Goal: Communication & Community: Answer question/provide support

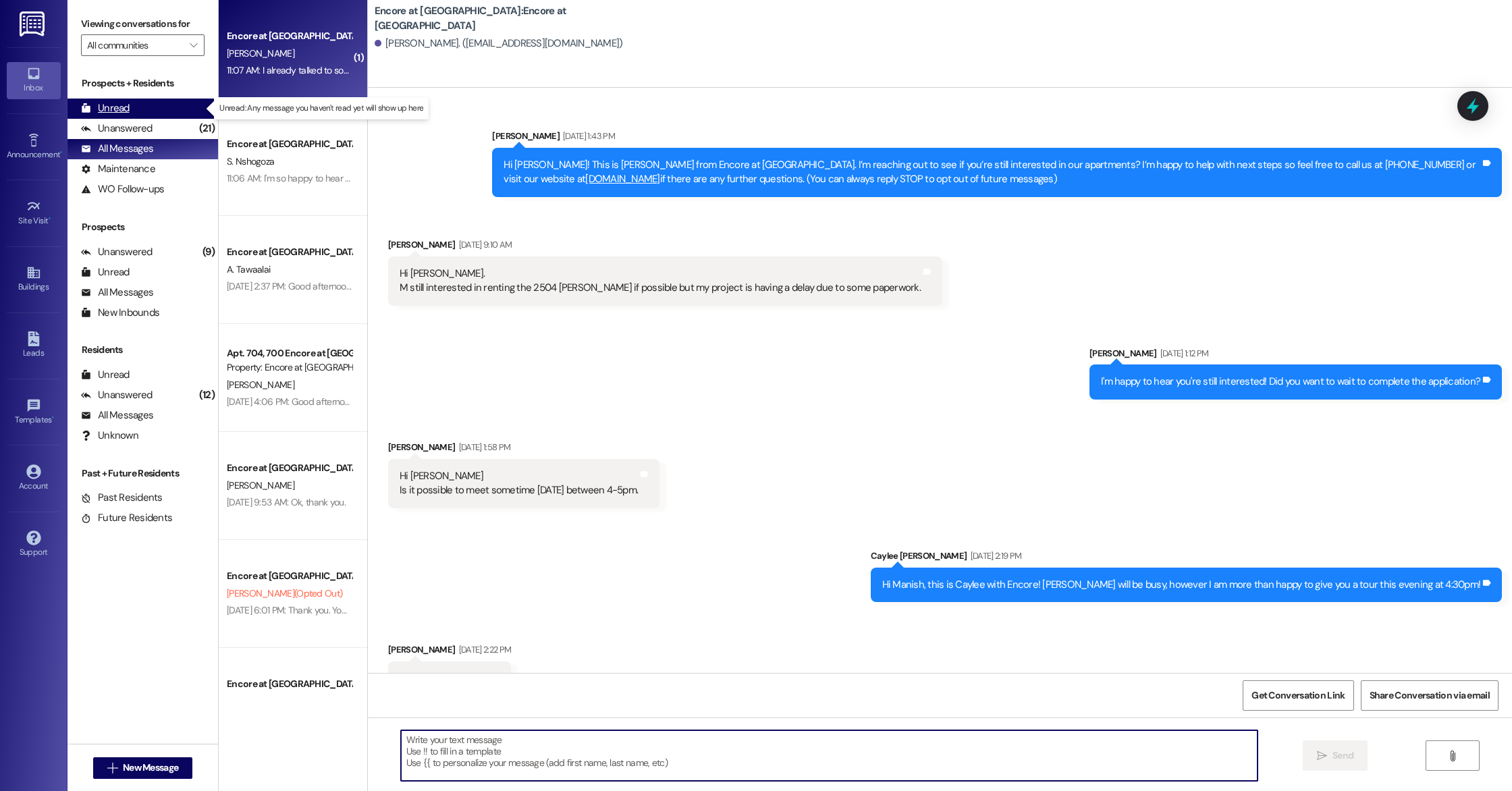
scroll to position [690, 0]
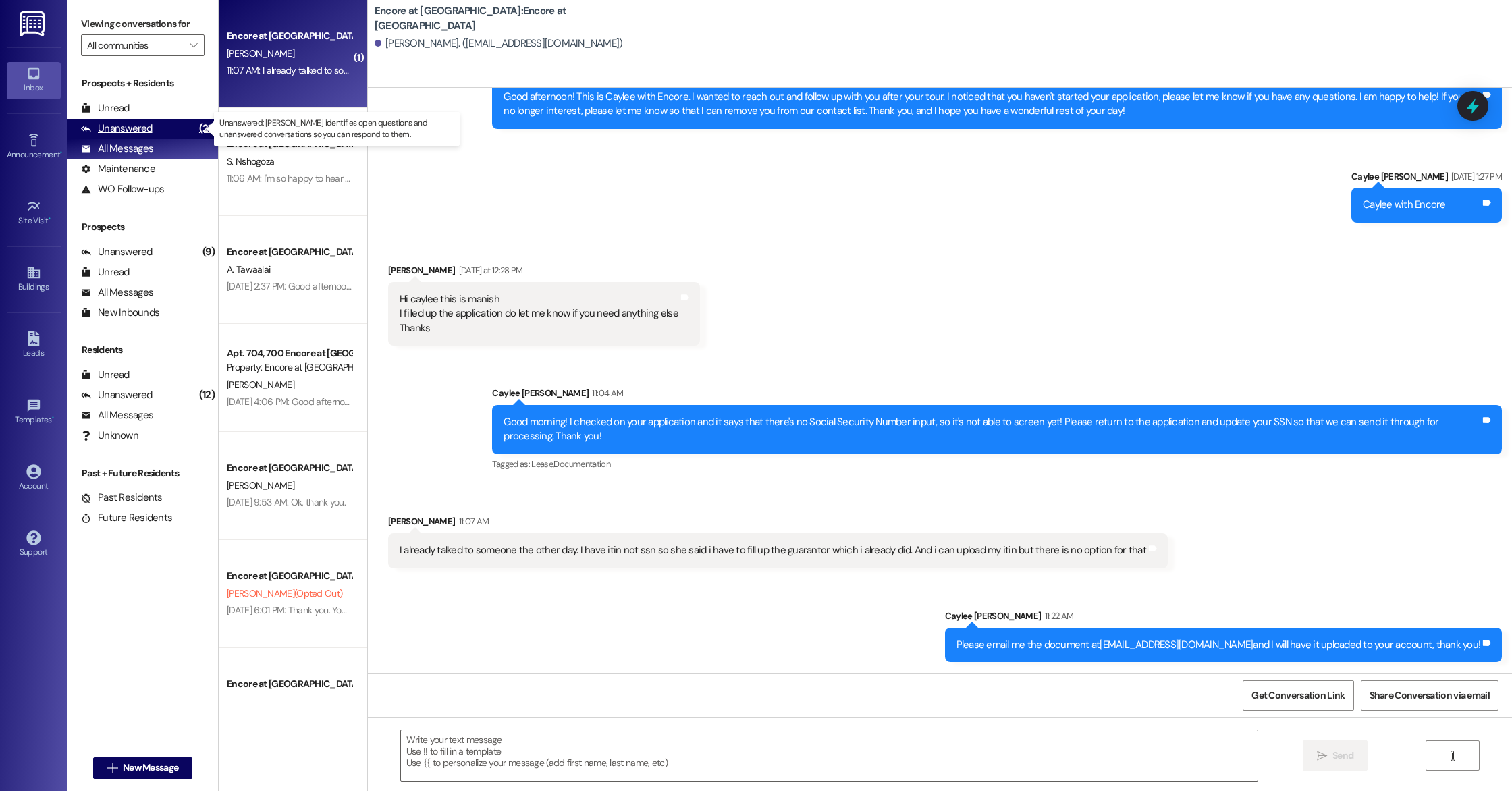
click at [112, 127] on div "Unanswered" at bounding box center [117, 128] width 72 height 14
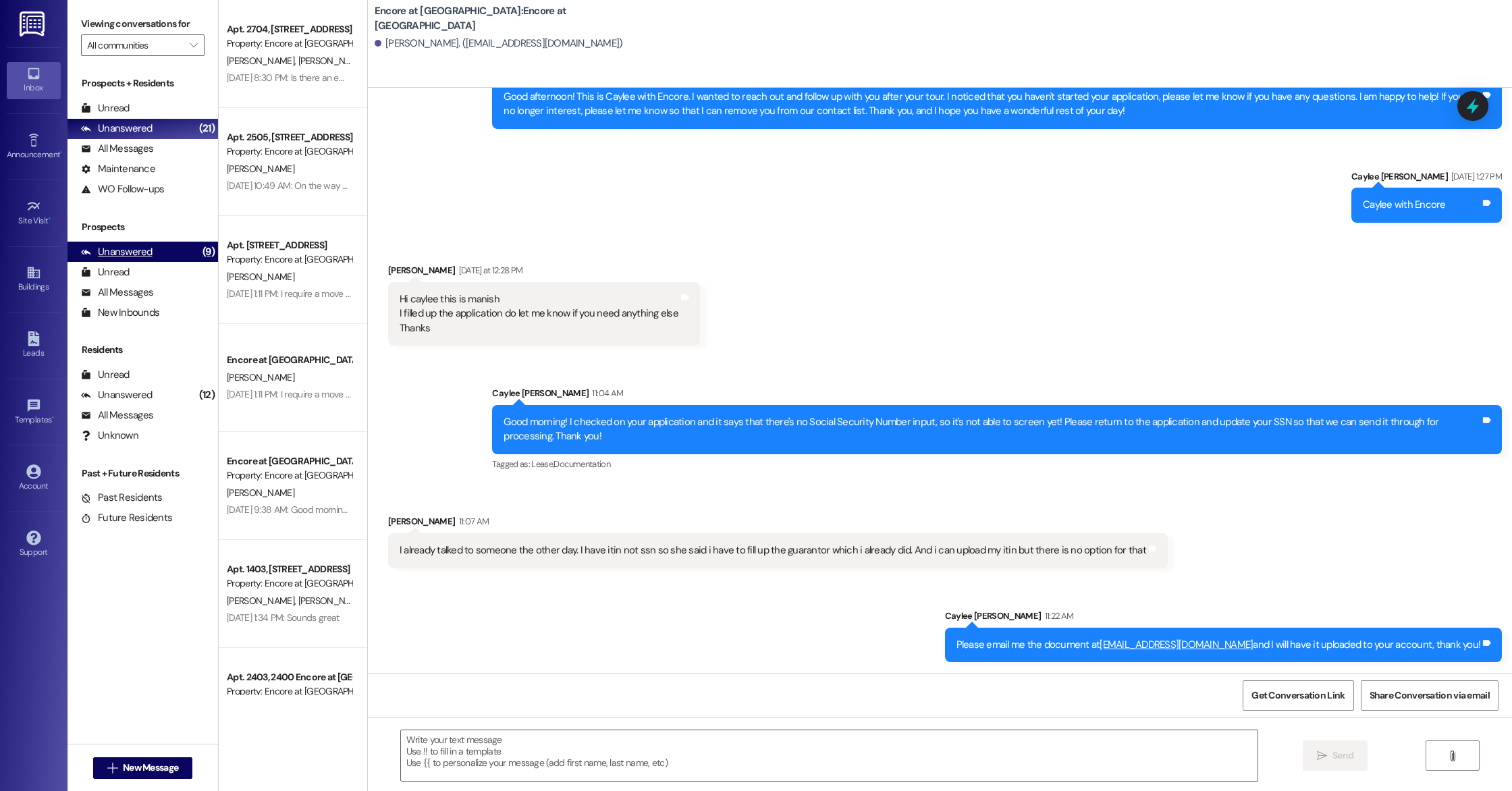
click at [159, 253] on div "Unanswered (9)" at bounding box center [143, 252] width 150 height 21
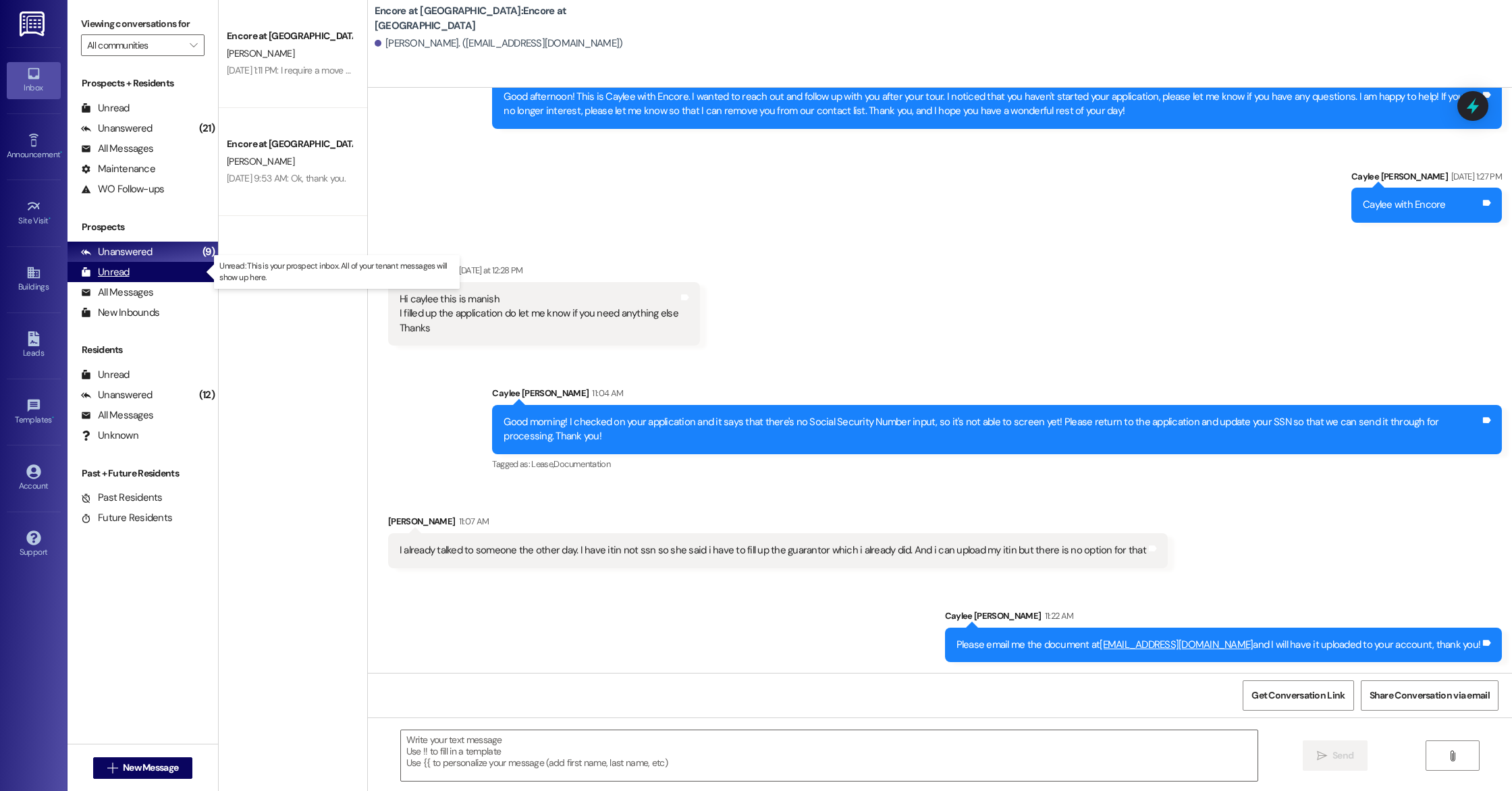
click at [157, 279] on div "Unread (0)" at bounding box center [143, 272] width 150 height 21
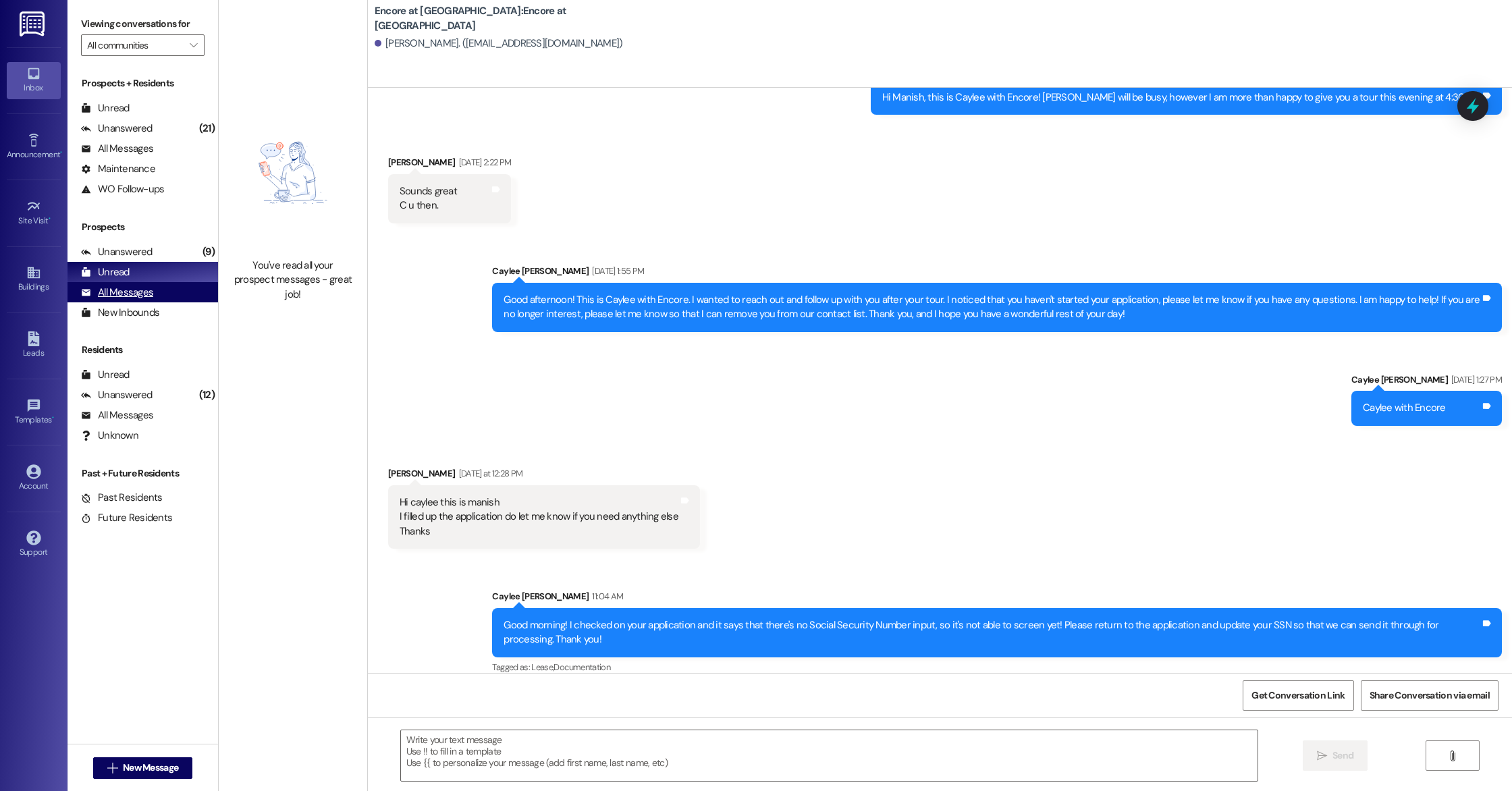
click at [160, 291] on div "All Messages (undefined)" at bounding box center [143, 292] width 150 height 21
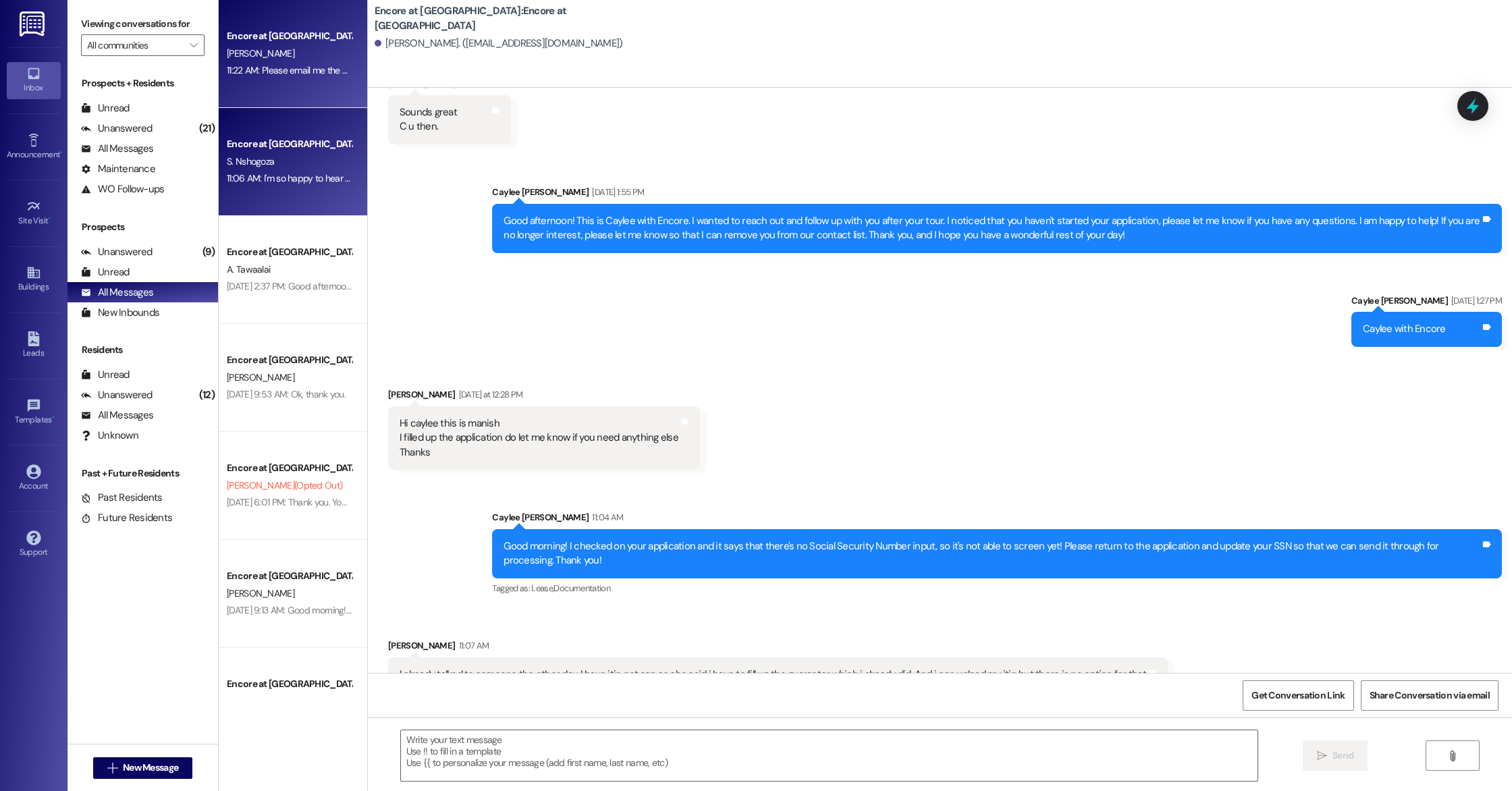
scroll to position [596, 0]
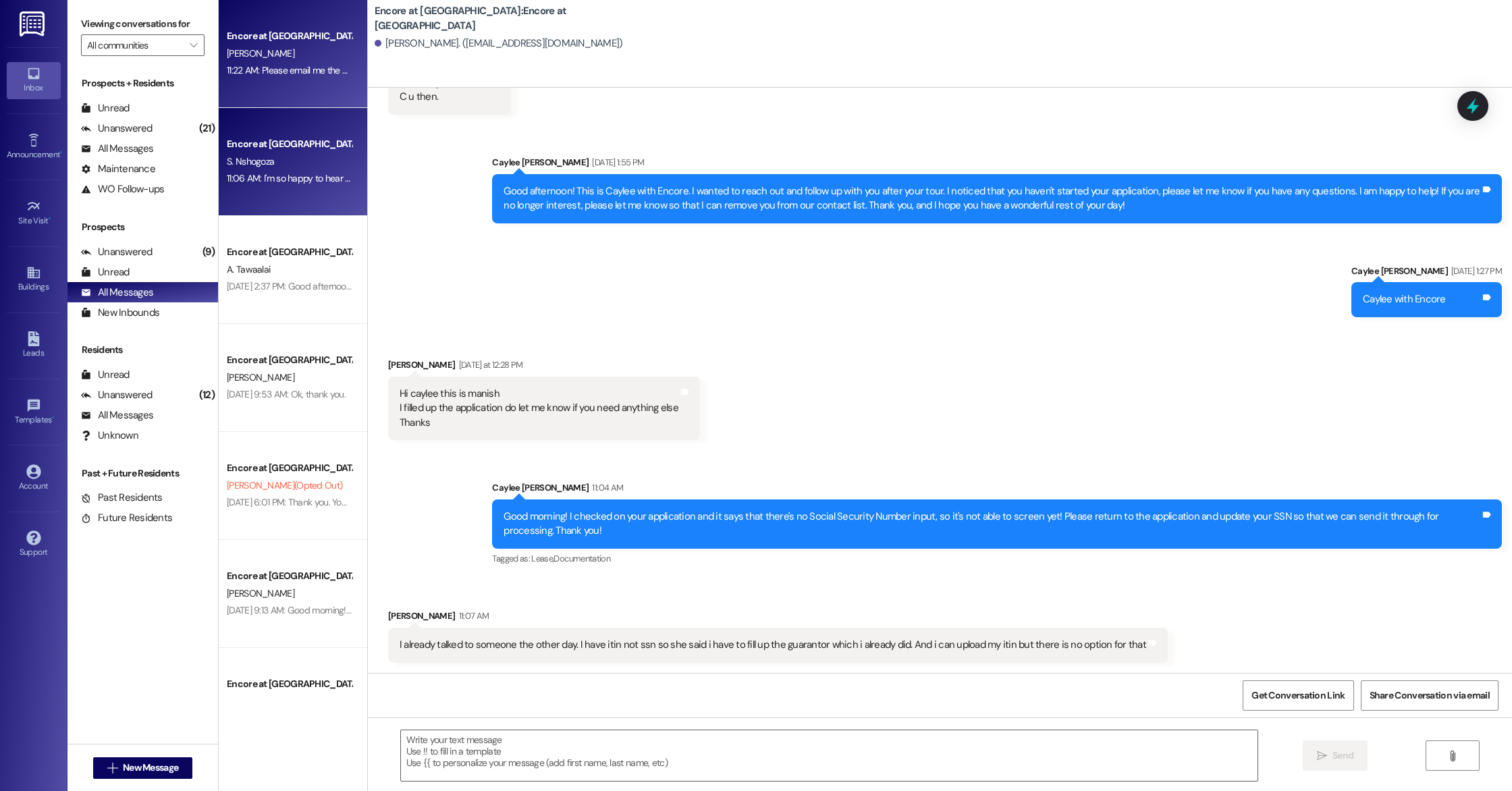
click at [304, 169] on div "S. Nshogoza" at bounding box center [289, 162] width 127 height 17
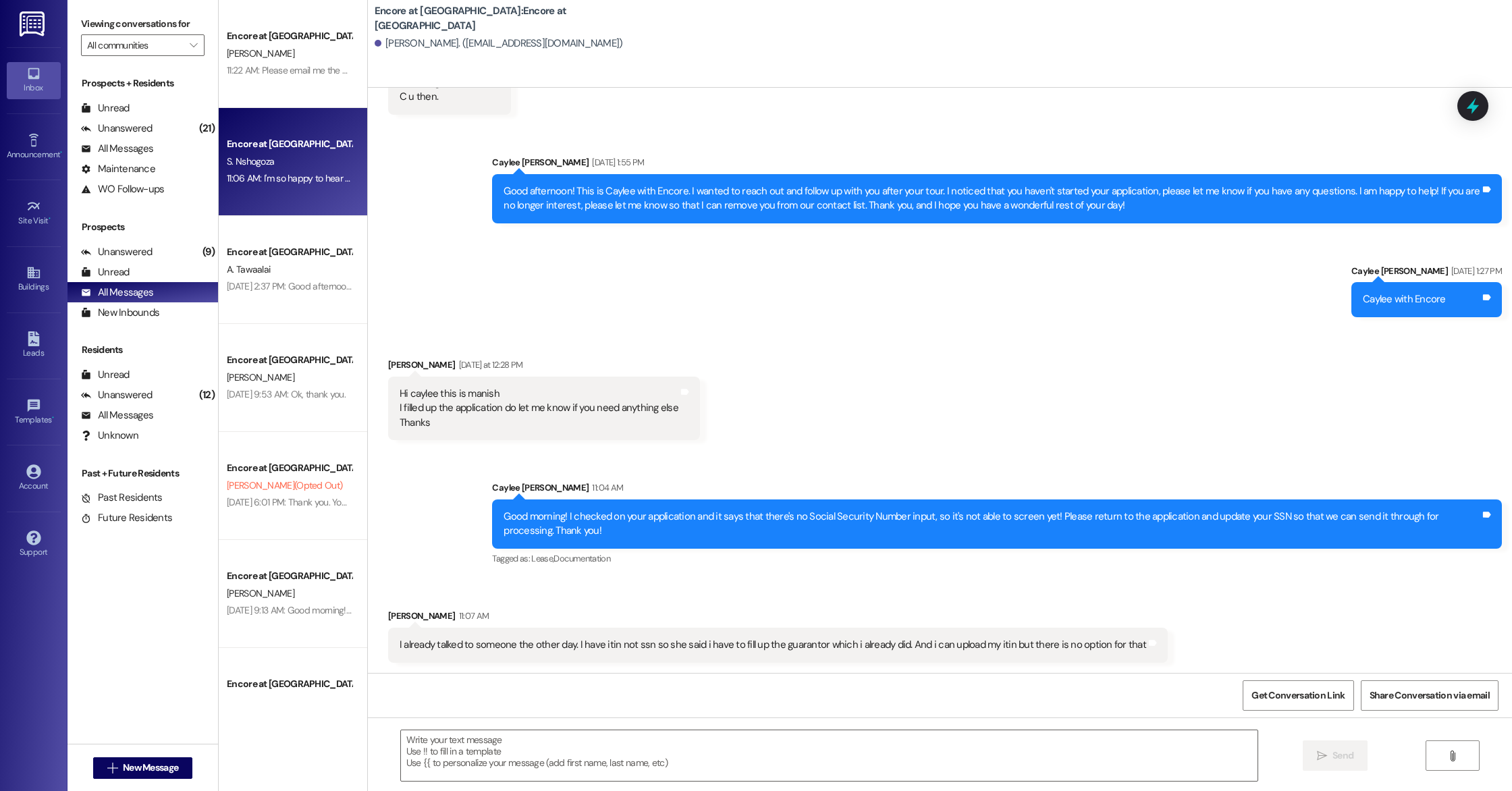
scroll to position [153, 0]
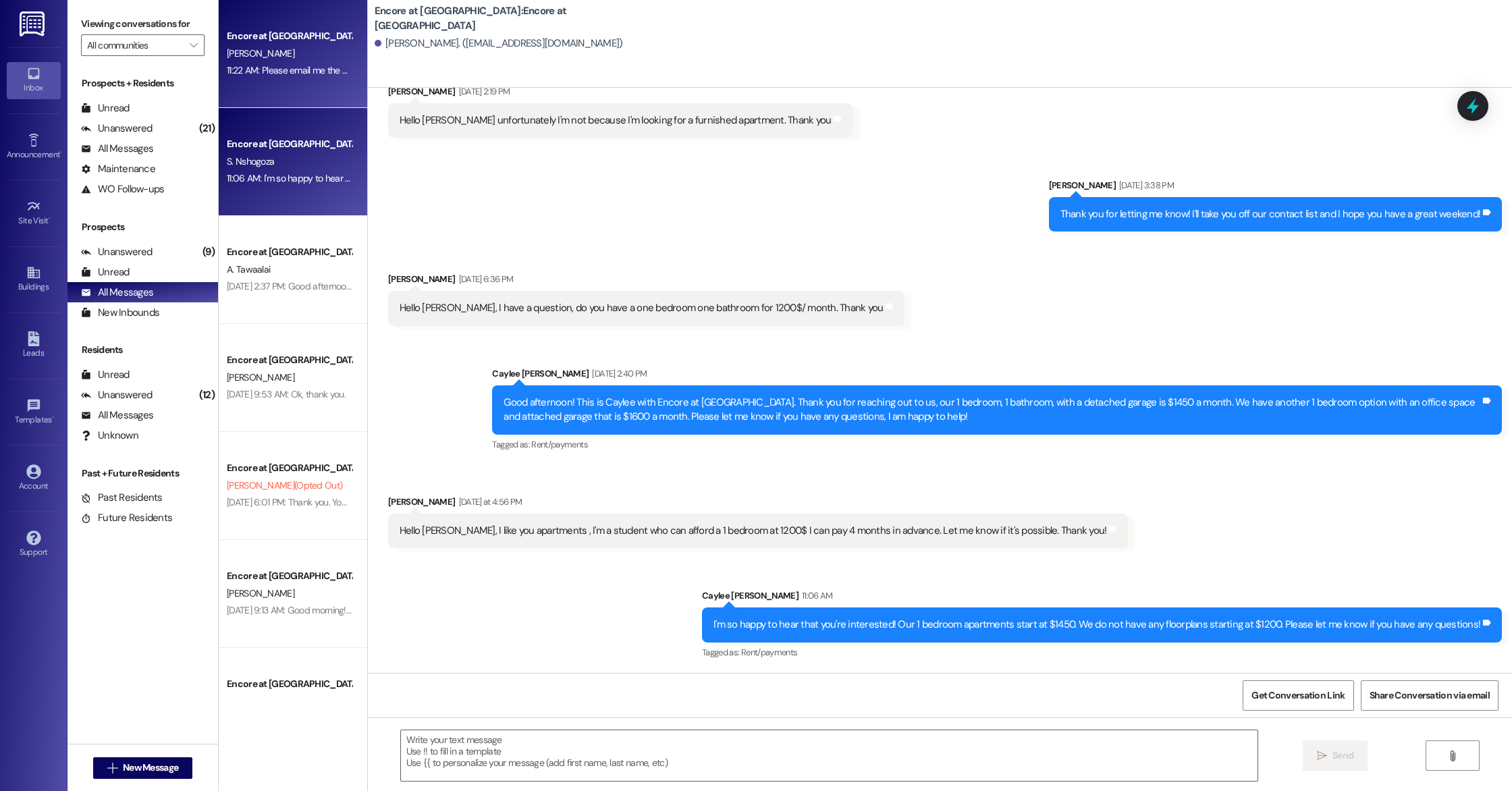
click at [306, 58] on div "[PERSON_NAME]" at bounding box center [289, 53] width 127 height 17
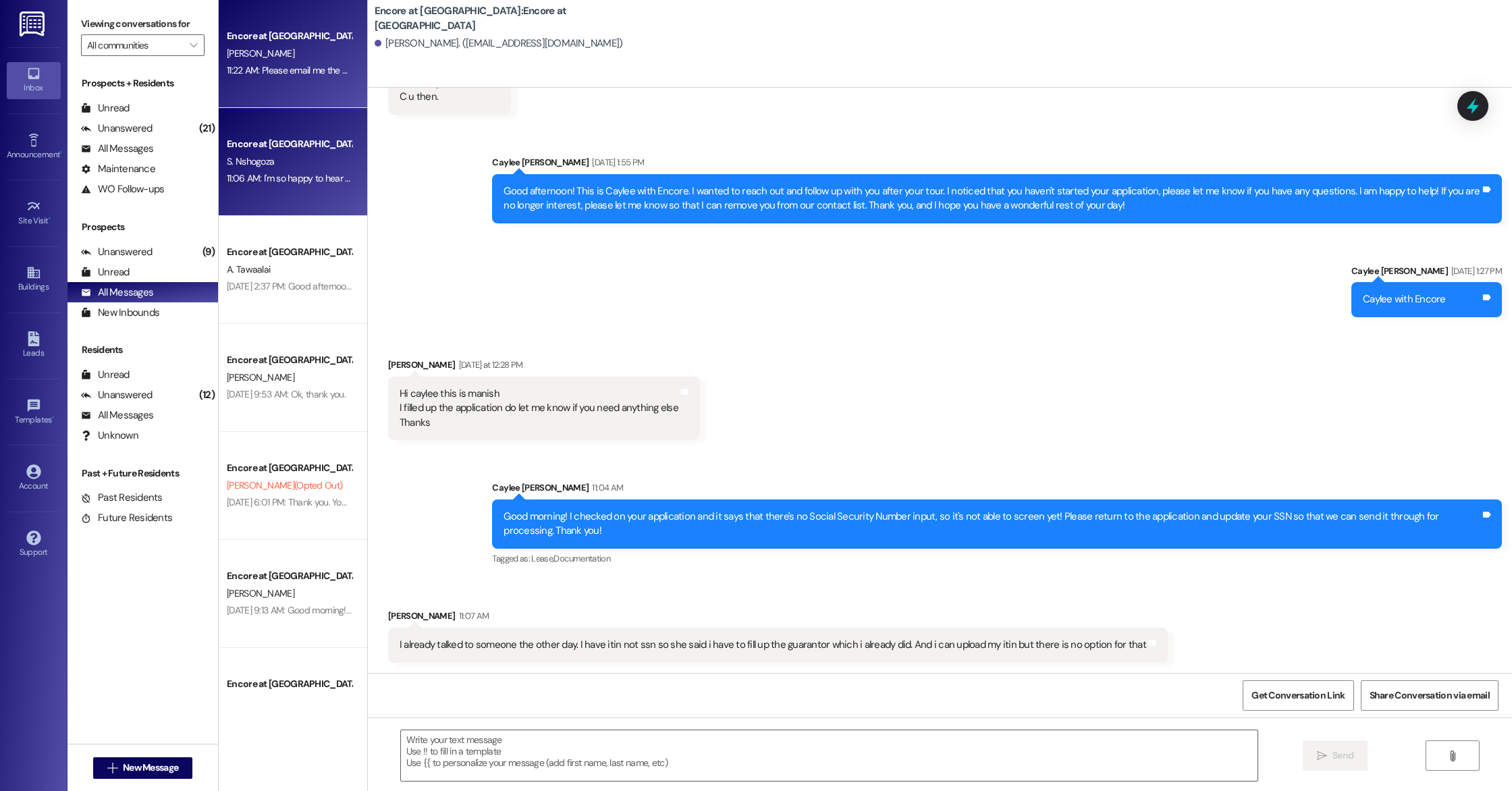
click at [301, 124] on div "Encore at [GEOGRAPHIC_DATA] S. Nshogoza 11:06 AM: I'm so happy to hear that you…" at bounding box center [293, 162] width 149 height 108
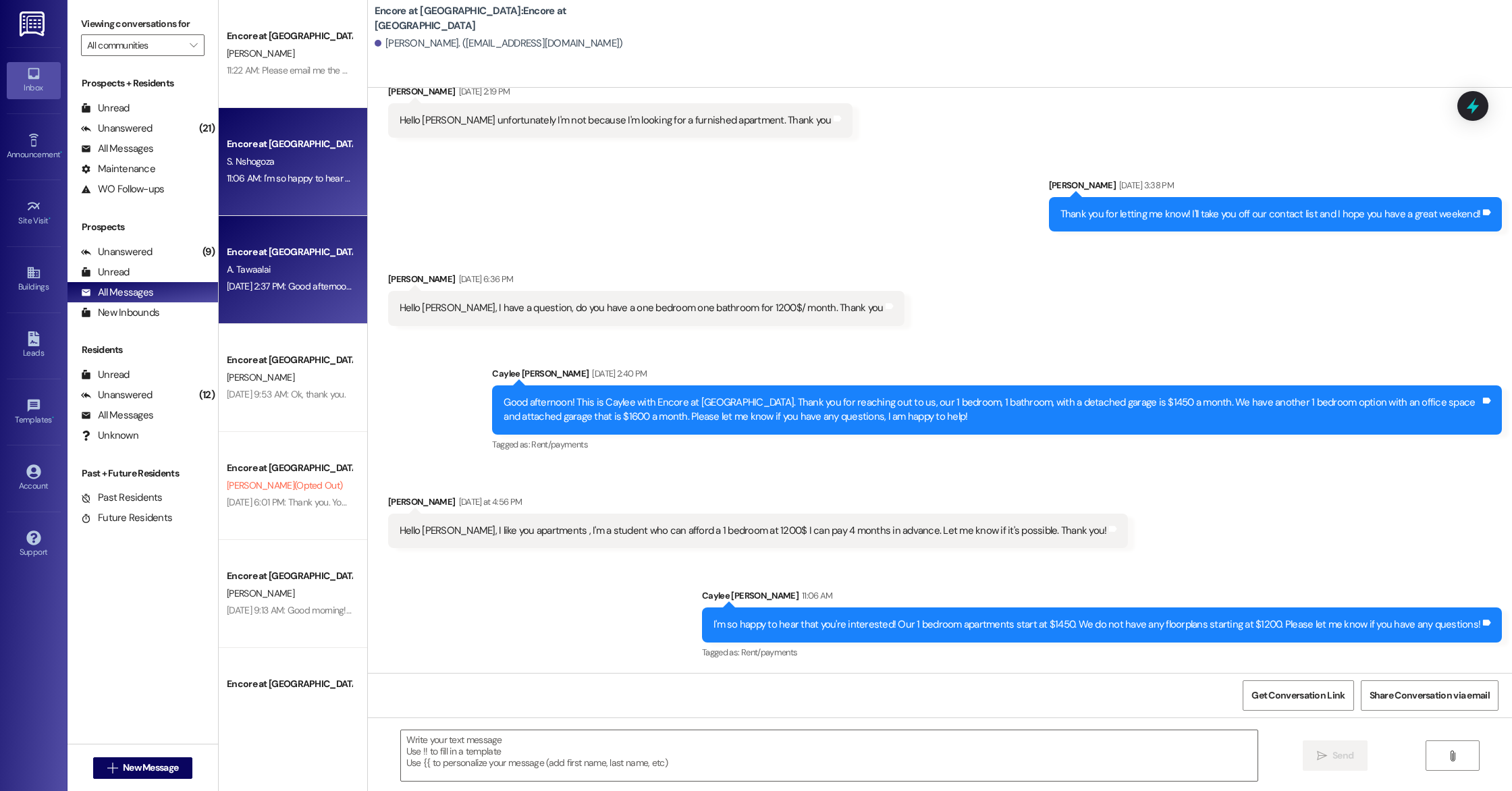
click at [303, 245] on div "Encore at [GEOGRAPHIC_DATA]" at bounding box center [289, 252] width 125 height 14
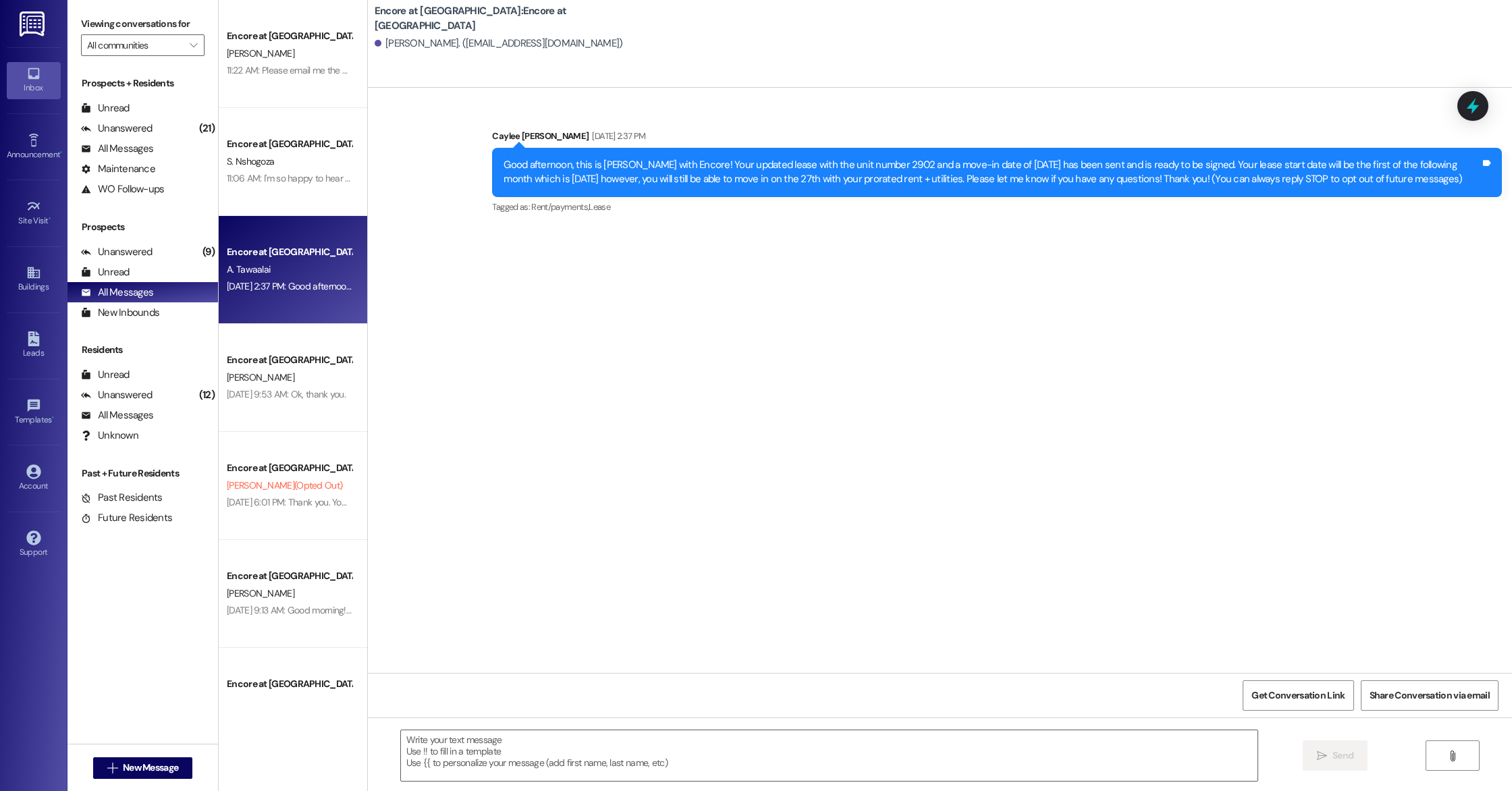
scroll to position [0, 0]
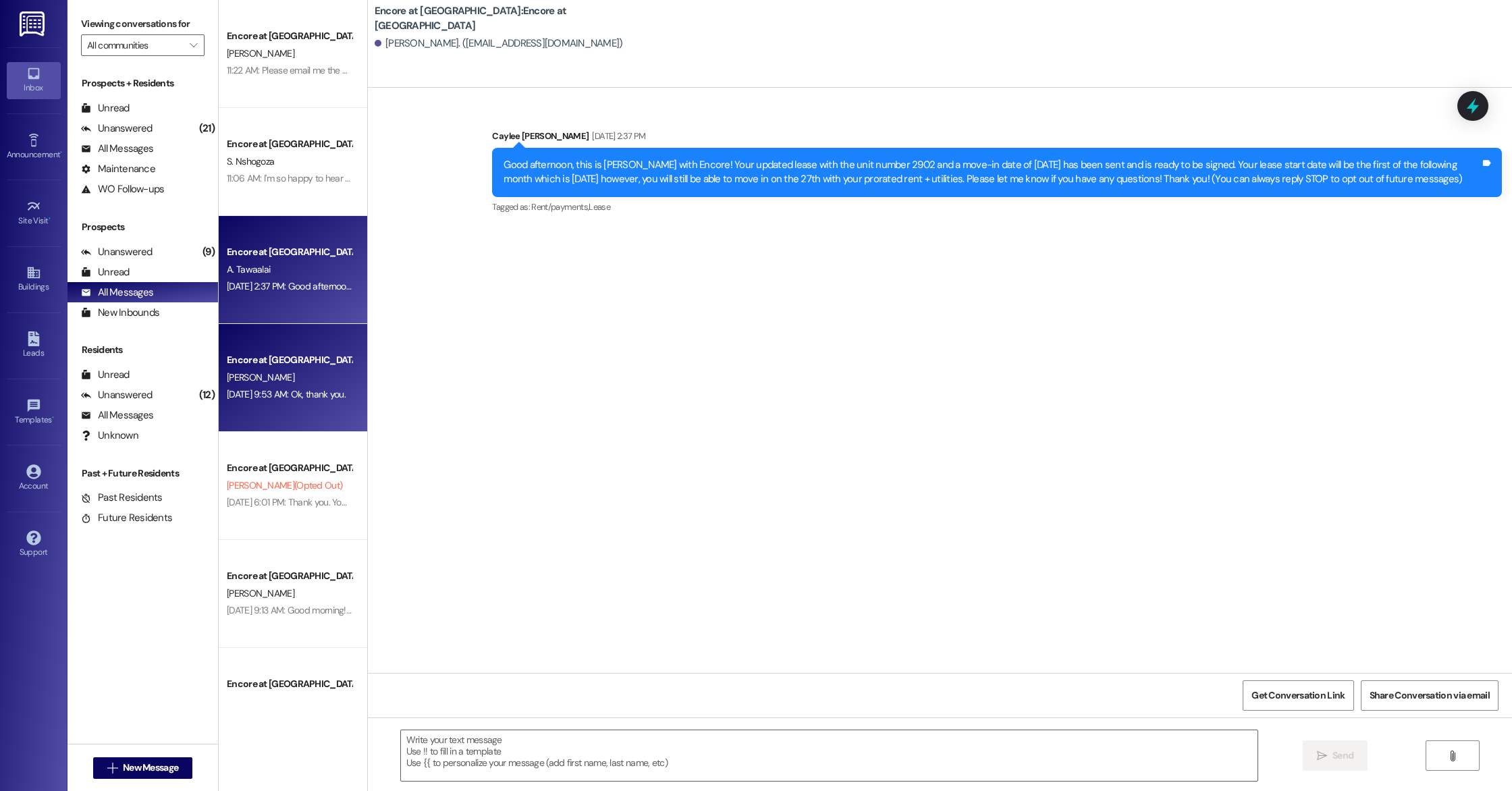
click at [315, 360] on div "Encore at [GEOGRAPHIC_DATA]" at bounding box center [289, 360] width 125 height 14
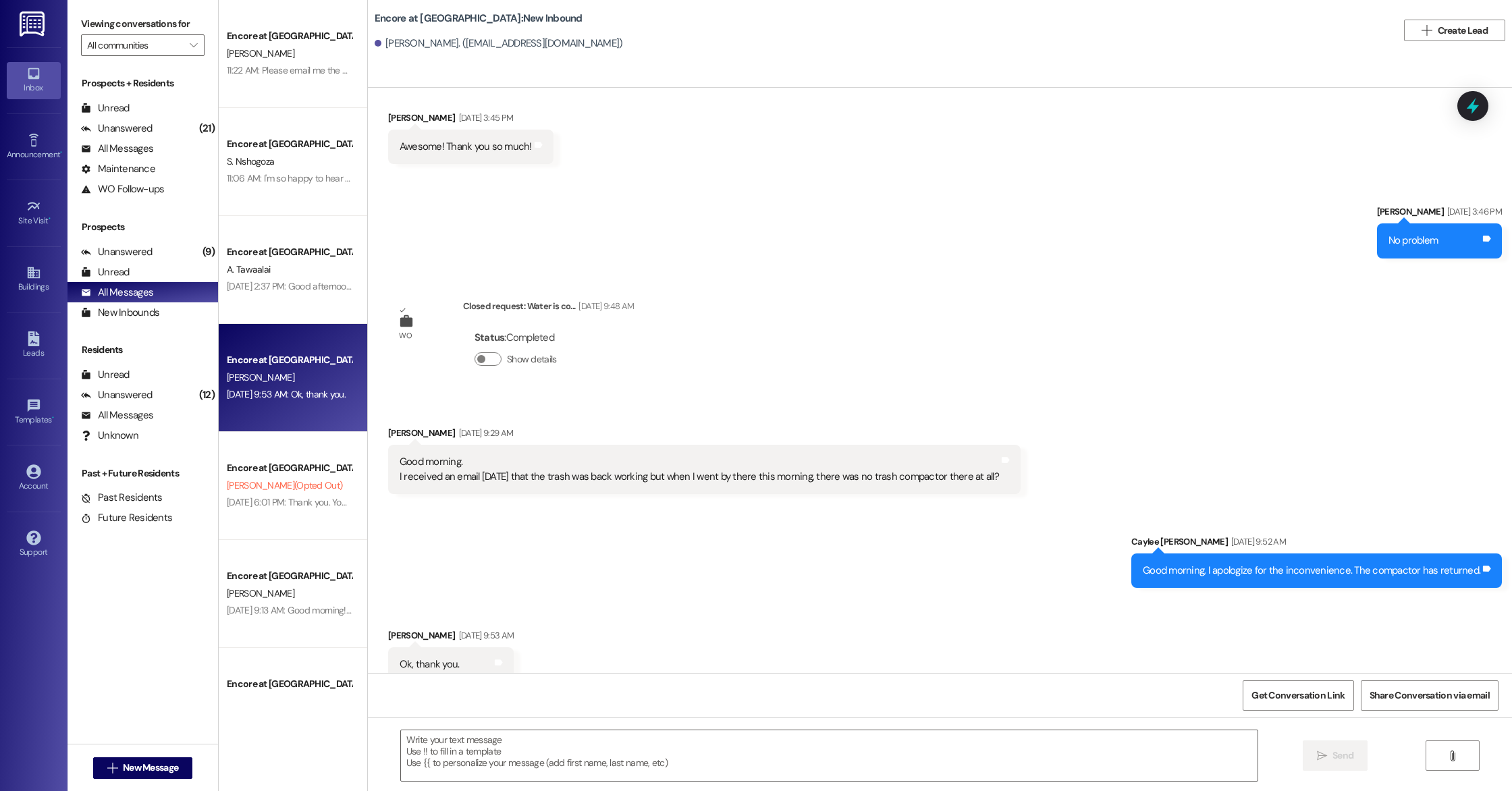
scroll to position [1234, 0]
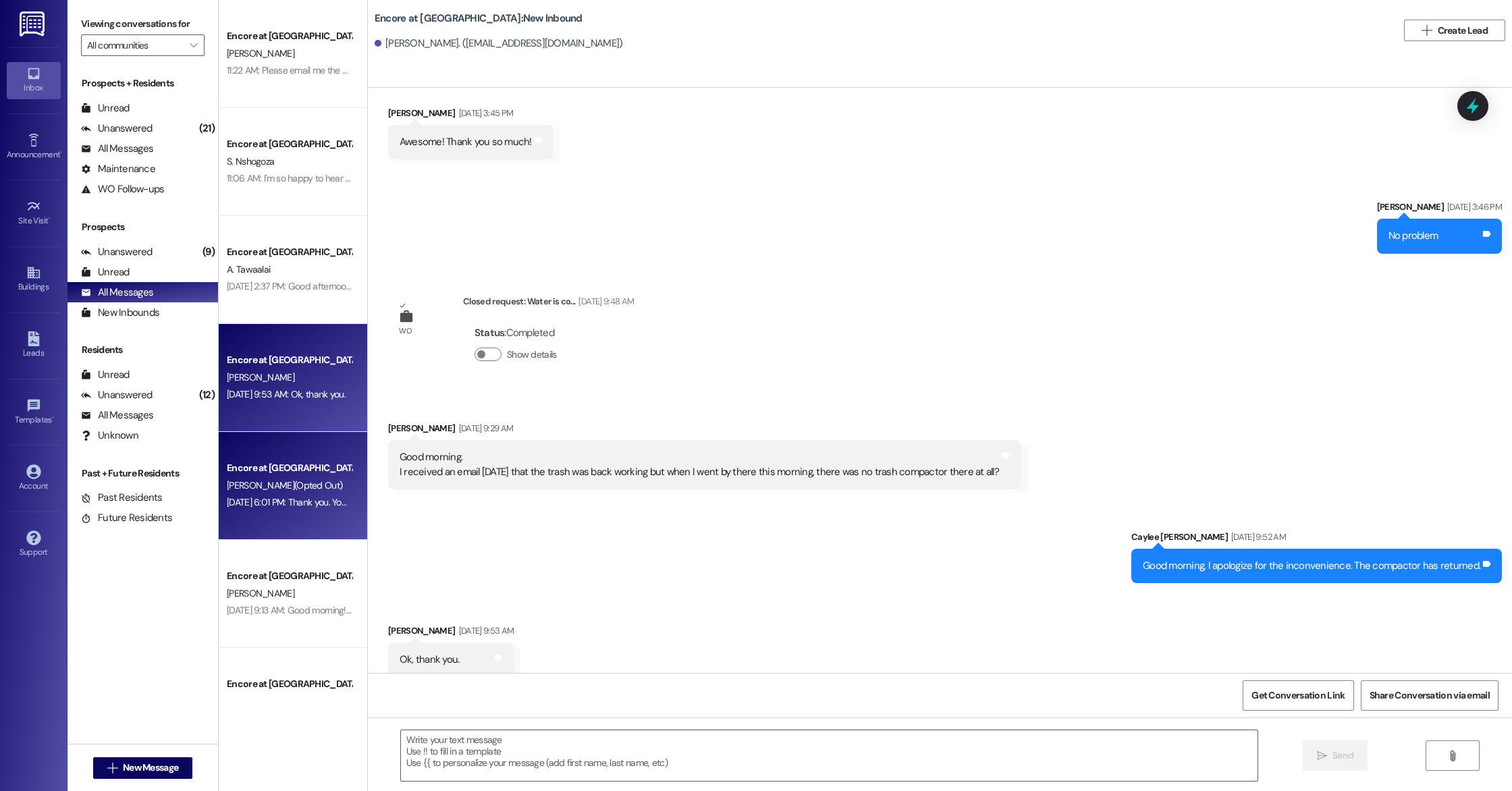
click at [308, 465] on div "Encore at [GEOGRAPHIC_DATA]" at bounding box center [289, 468] width 125 height 14
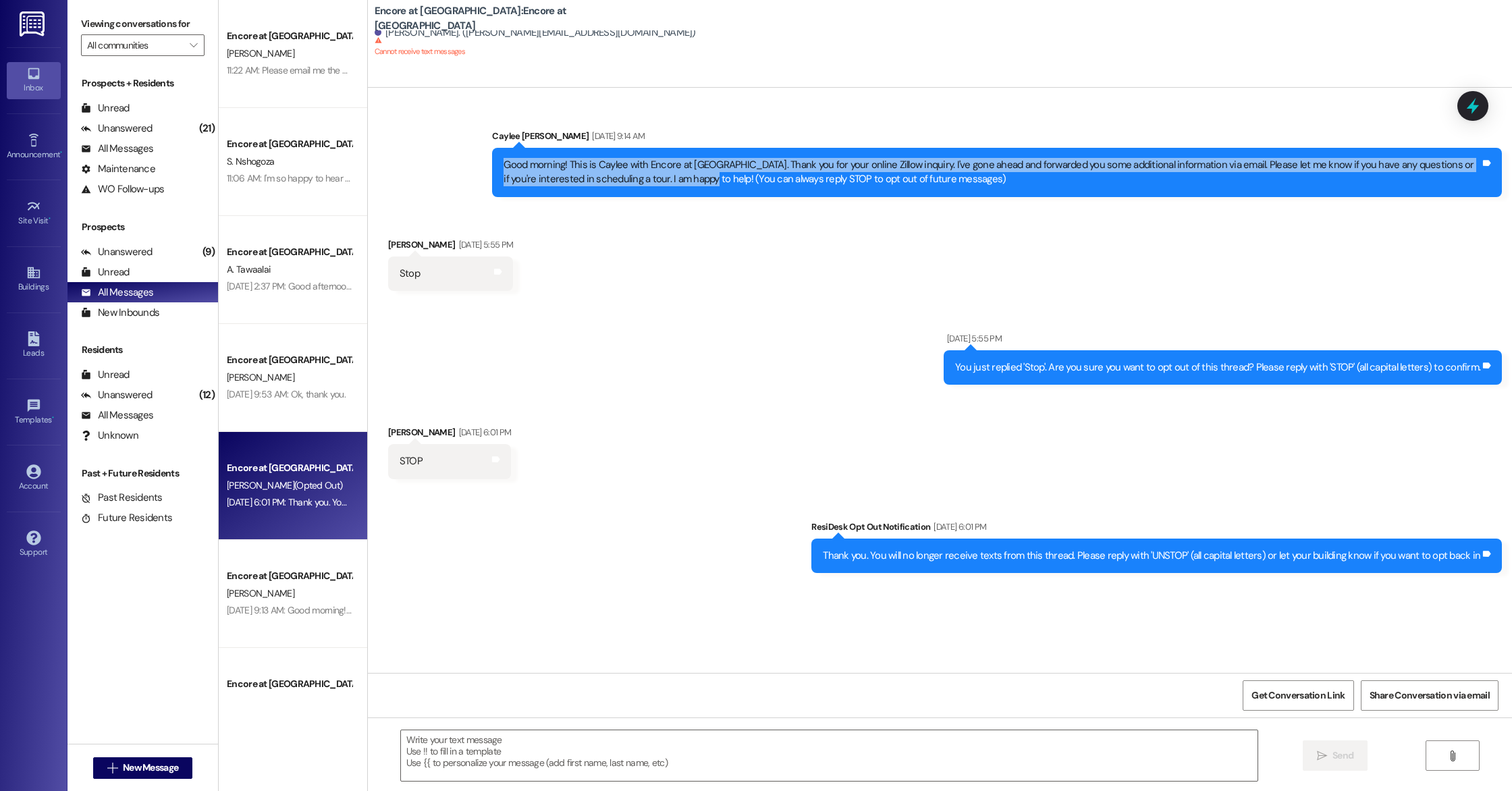
drag, startPoint x: 493, startPoint y: 162, endPoint x: 690, endPoint y: 183, distance: 198.1
click at [690, 183] on div "Good morning! This is Caylee with Encore at [GEOGRAPHIC_DATA]. Thank you for yo…" at bounding box center [991, 172] width 977 height 29
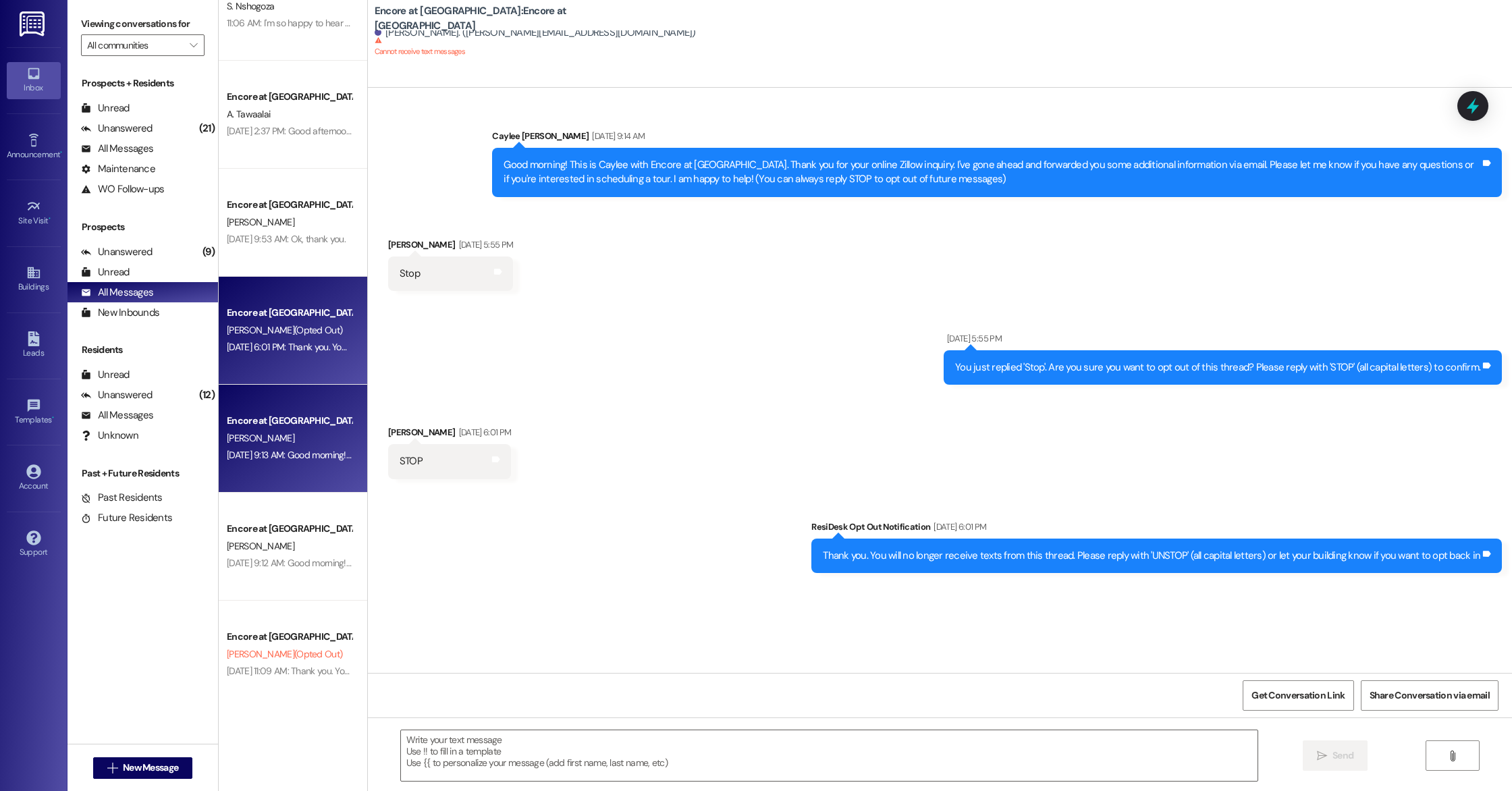
click at [296, 455] on div "Encore at [GEOGRAPHIC_DATA] [PERSON_NAME] 11:22 AM: Please email me the documen…" at bounding box center [293, 348] width 149 height 696
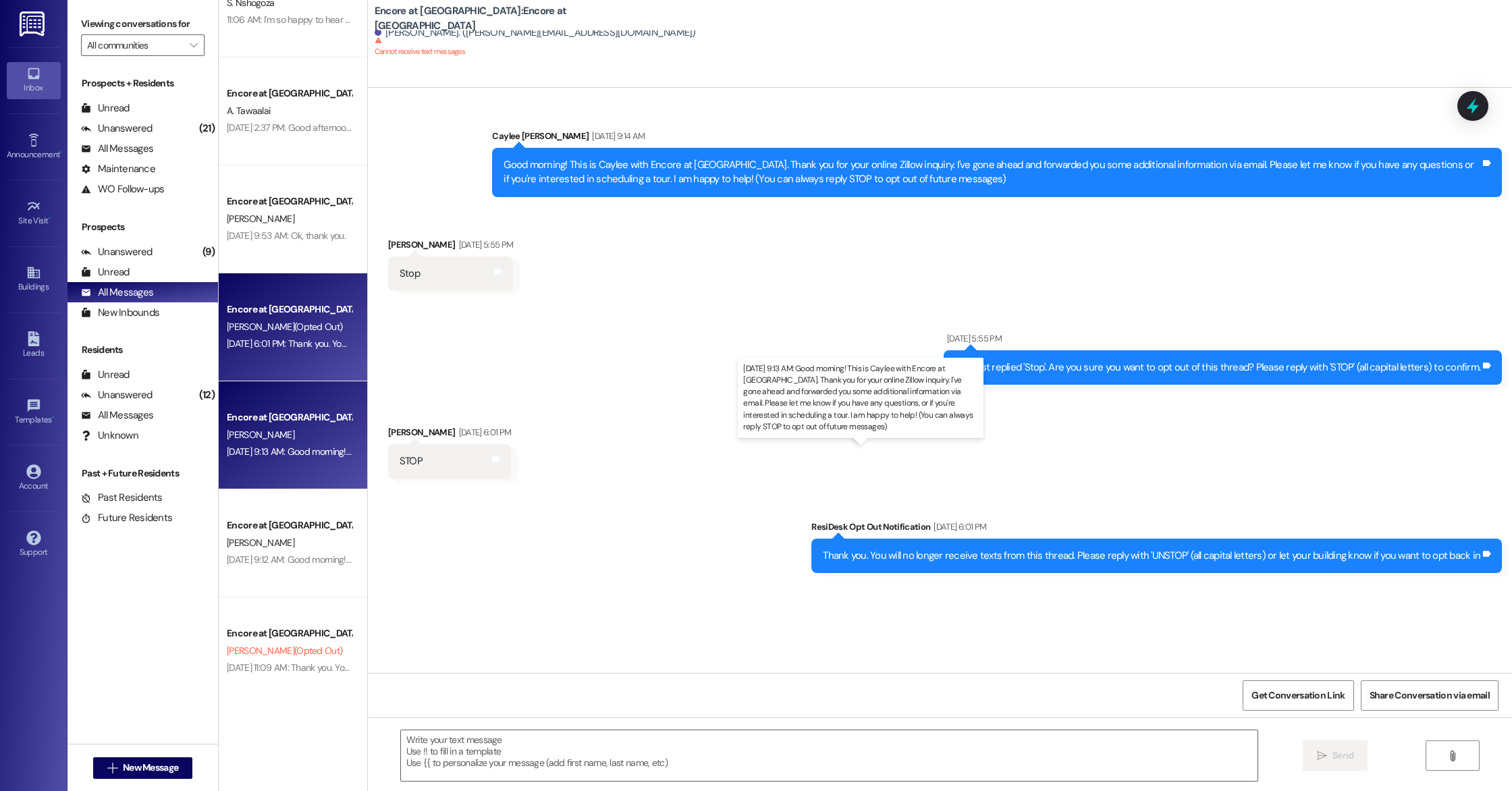
click at [296, 455] on div "[DATE] 9:13 AM: Good morning! This is Caylee with Encore at [GEOGRAPHIC_DATA]. …" at bounding box center [936, 452] width 1420 height 12
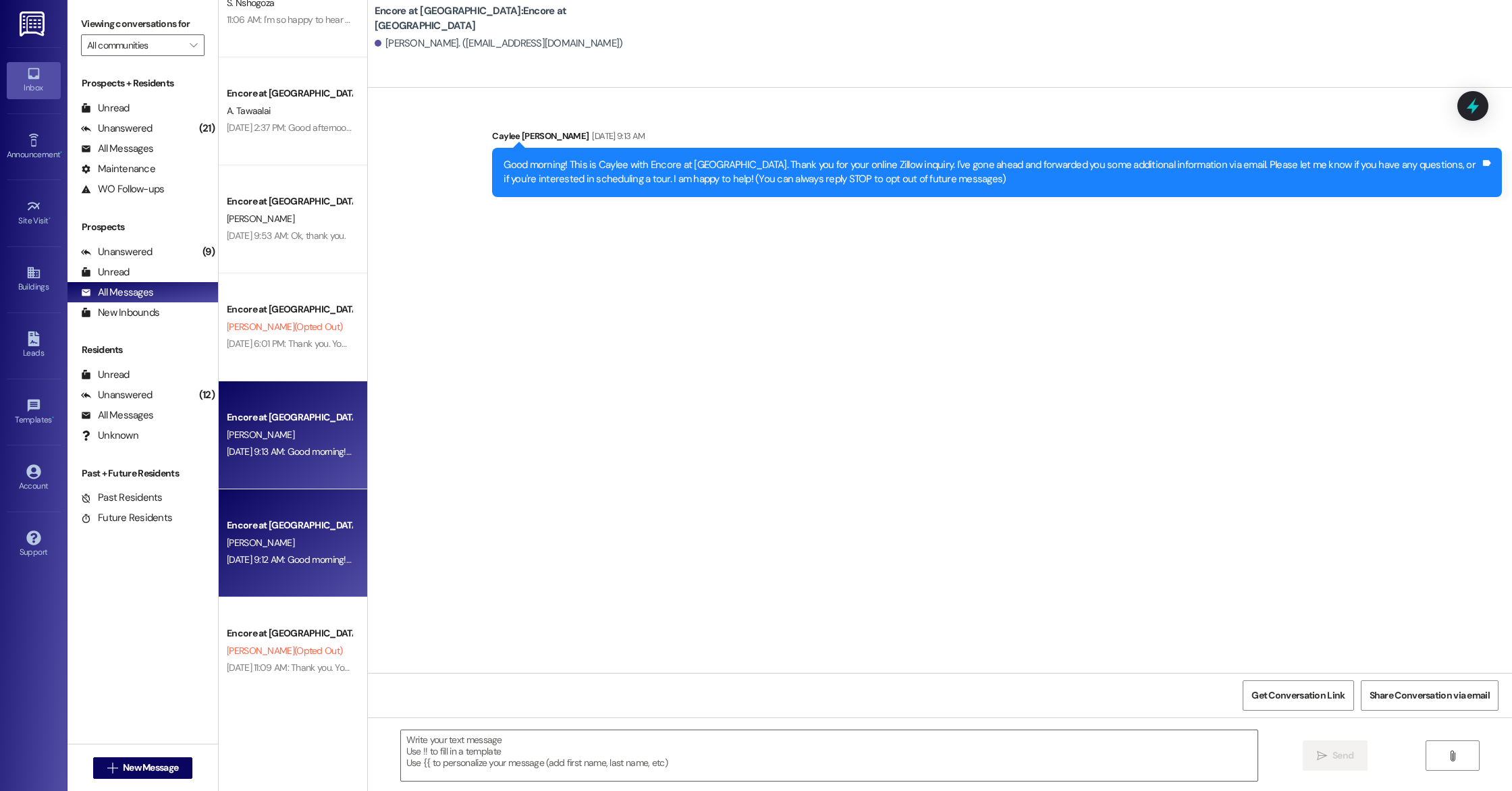
click at [303, 532] on div "Encore at [GEOGRAPHIC_DATA]" at bounding box center [289, 526] width 125 height 14
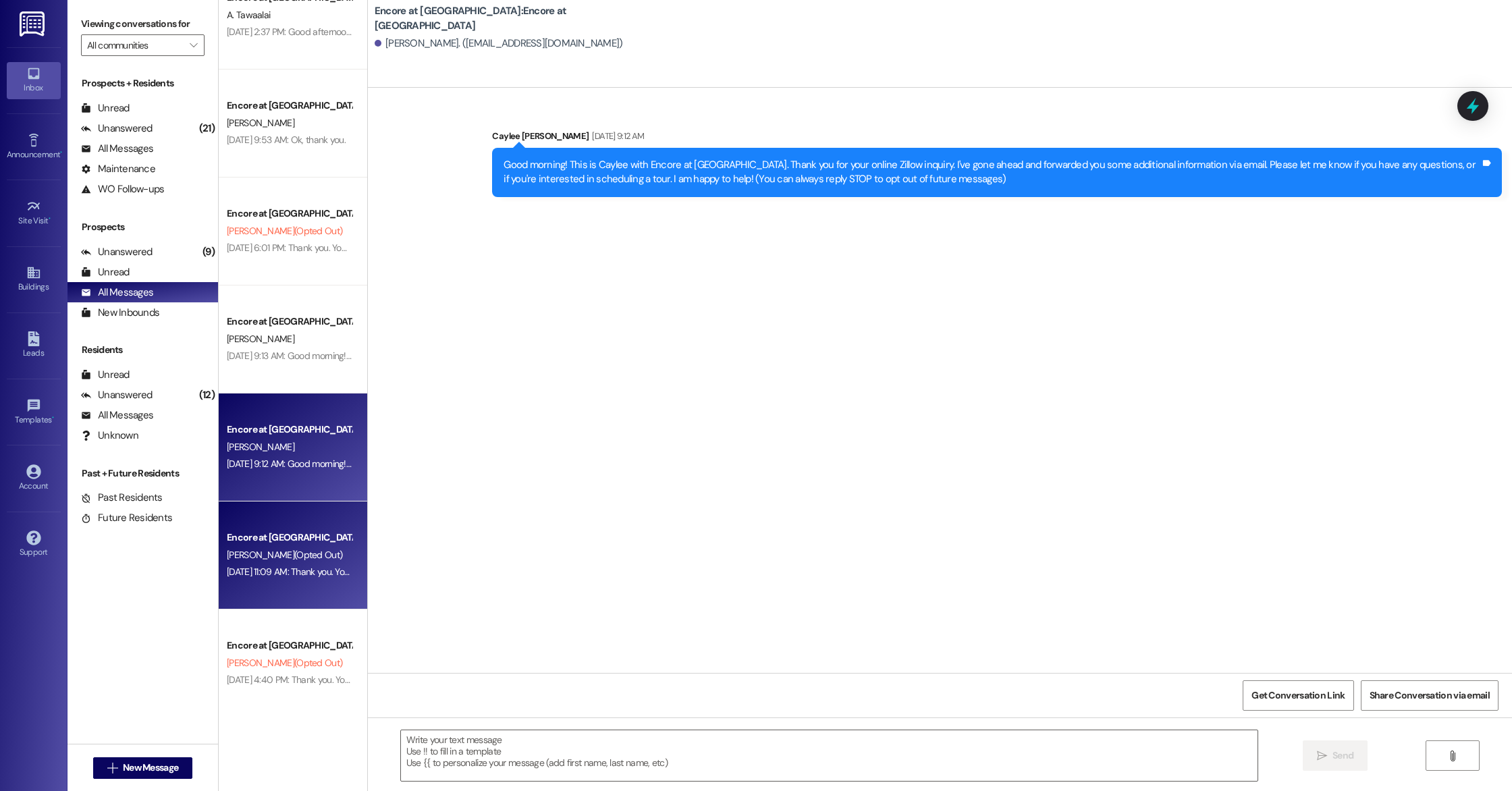
click at [291, 560] on div "Encore at [GEOGRAPHIC_DATA] [PERSON_NAME] 11:22 AM: Please email me the documen…" at bounding box center [293, 348] width 149 height 696
click at [291, 560] on span "[PERSON_NAME] (Opted Out)" at bounding box center [284, 555] width 115 height 12
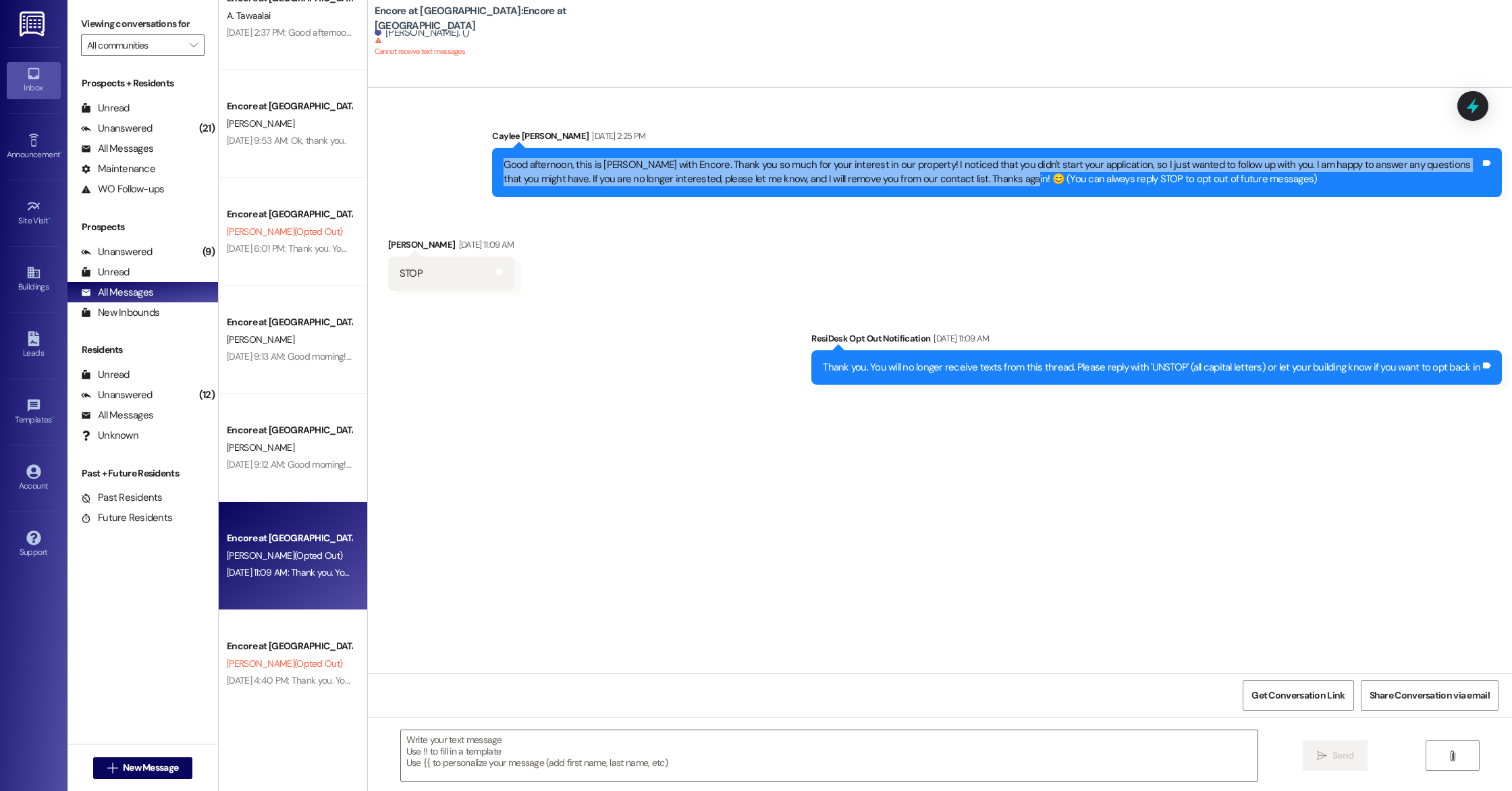
drag, startPoint x: 495, startPoint y: 163, endPoint x: 977, endPoint y: 183, distance: 482.4
click at [977, 183] on div "Good afternoon, this is [PERSON_NAME] with Encore. Thank you so much for your i…" at bounding box center [991, 172] width 977 height 29
copy div "Good afternoon, this is [PERSON_NAME] with Encore. Thank you so much for your i…"
click at [161, 763] on span "New Message" at bounding box center [150, 768] width 56 height 14
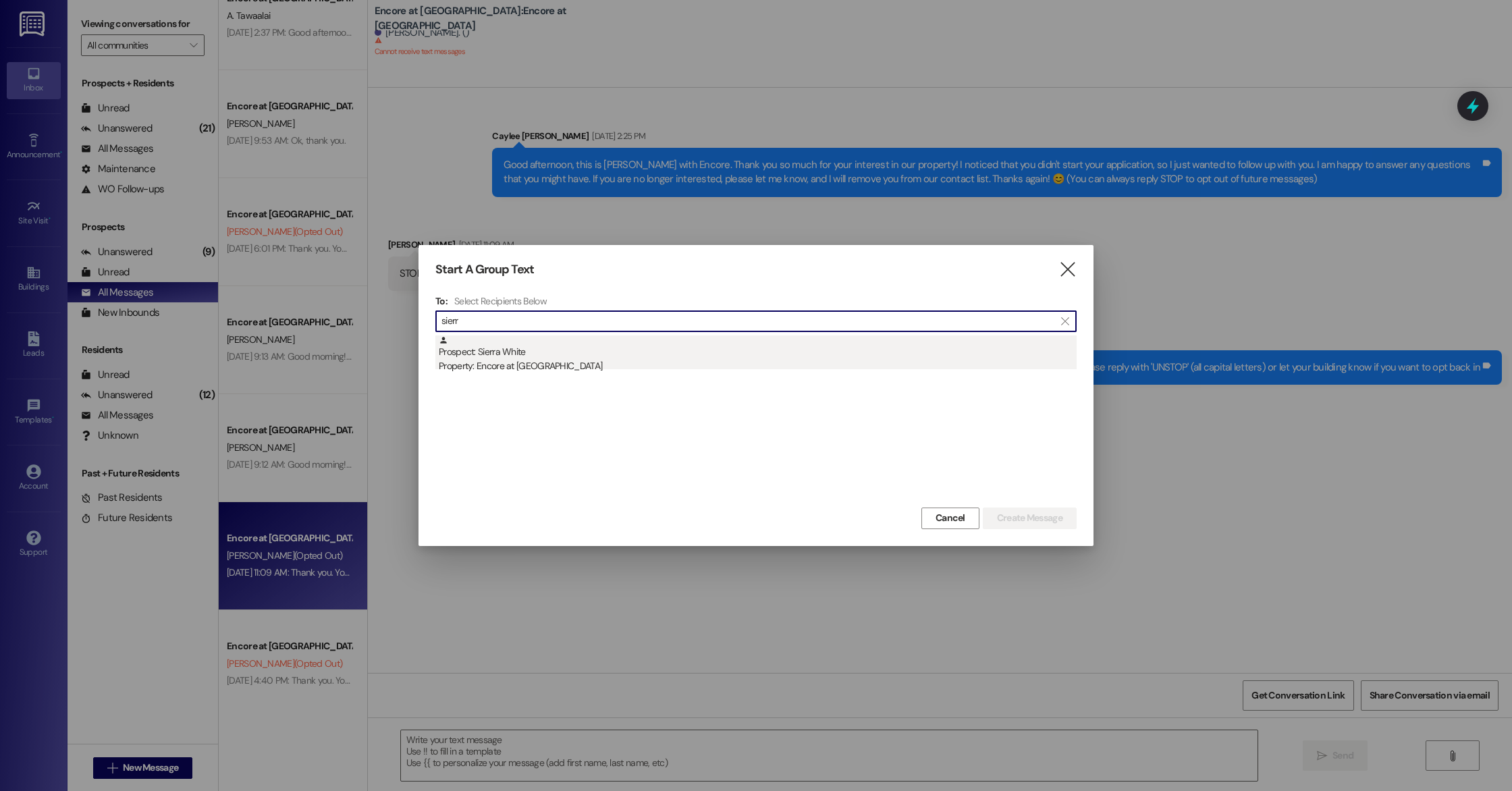
type input "sierr"
click at [502, 351] on div "Prospect: Sierra White Property: Encore at [GEOGRAPHIC_DATA]" at bounding box center [757, 355] width 637 height 38
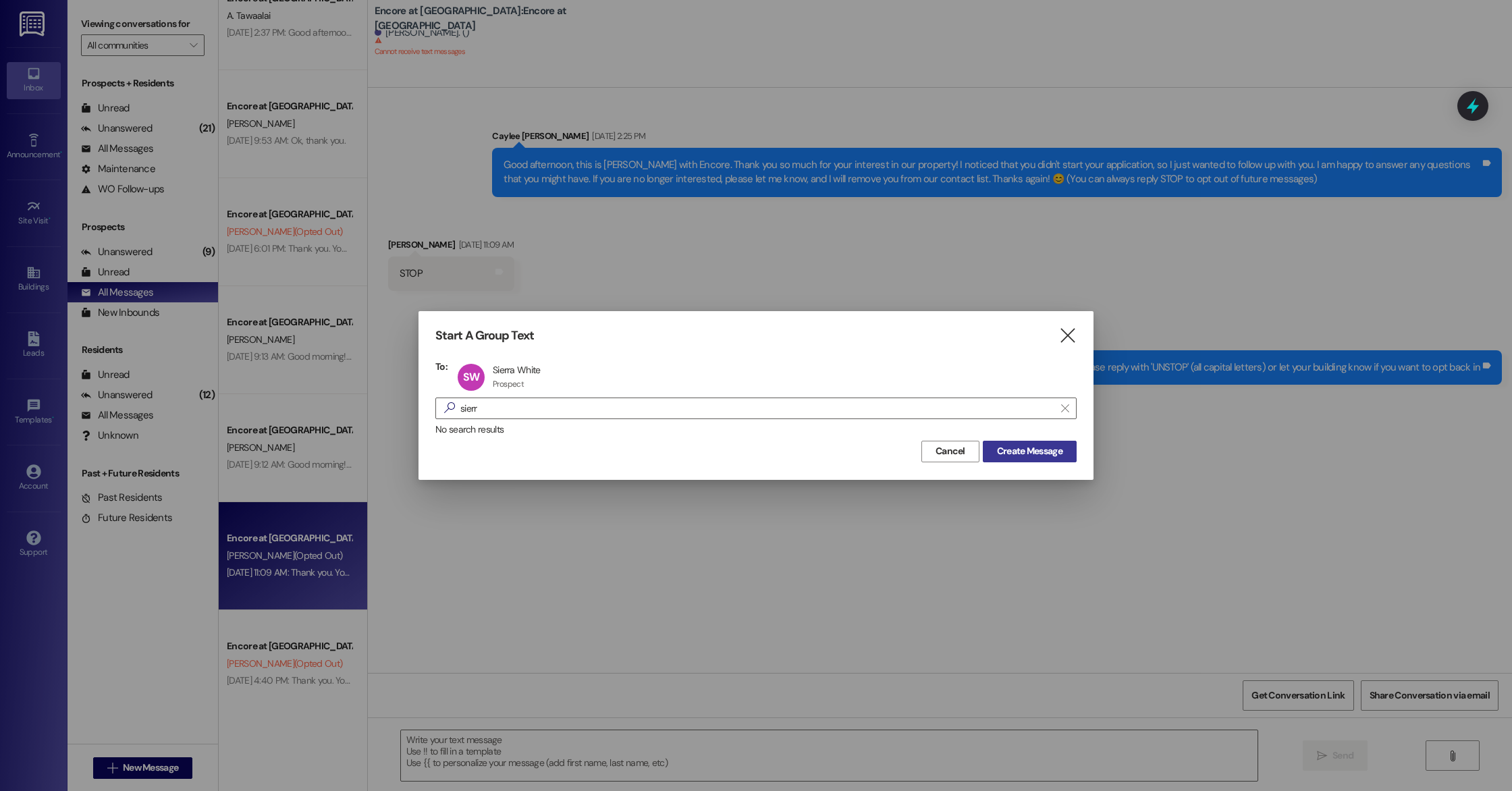
click at [1048, 453] on span "Create Message" at bounding box center [1029, 451] width 66 height 14
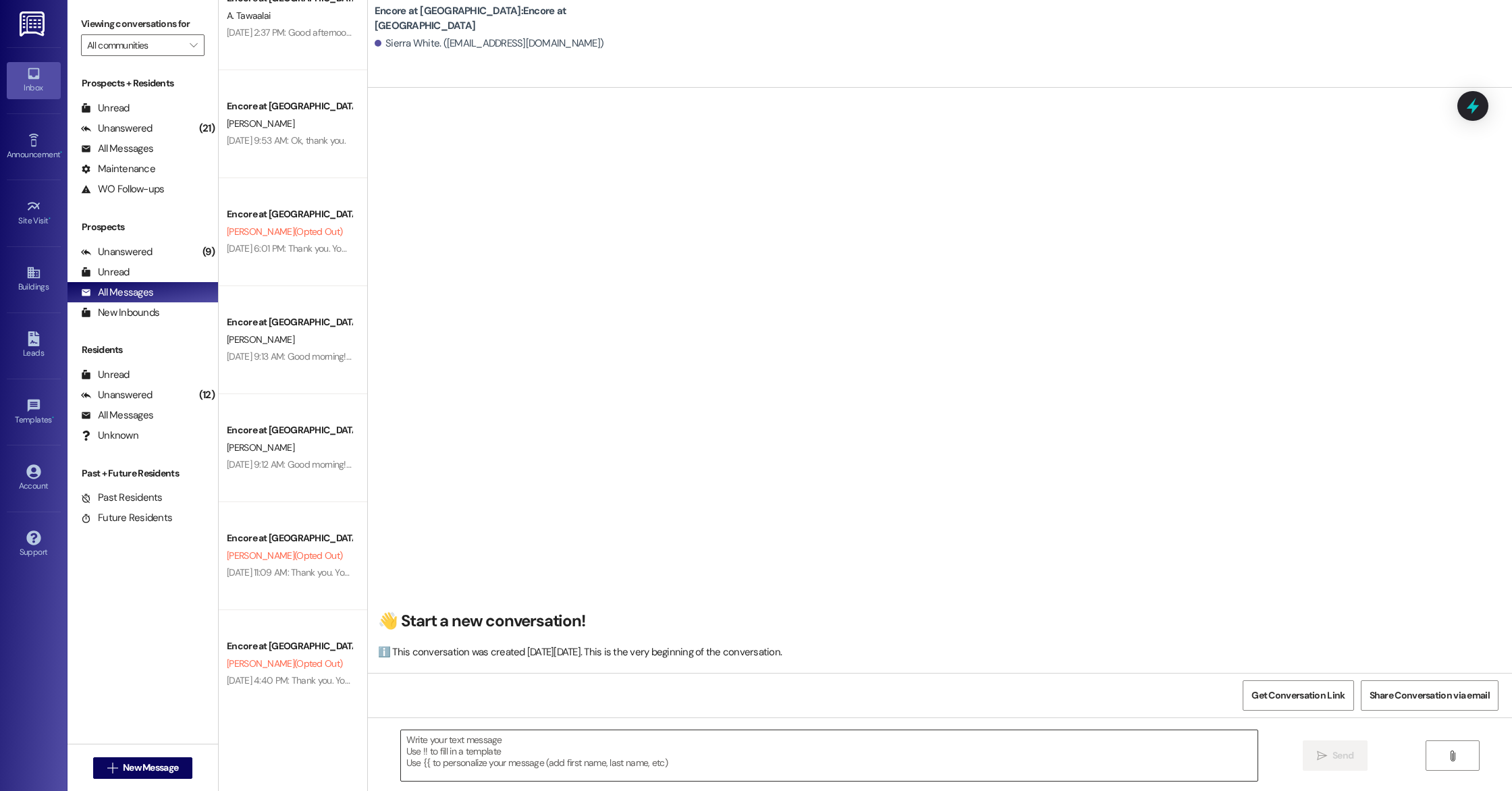
click at [524, 754] on textarea at bounding box center [829, 756] width 856 height 50
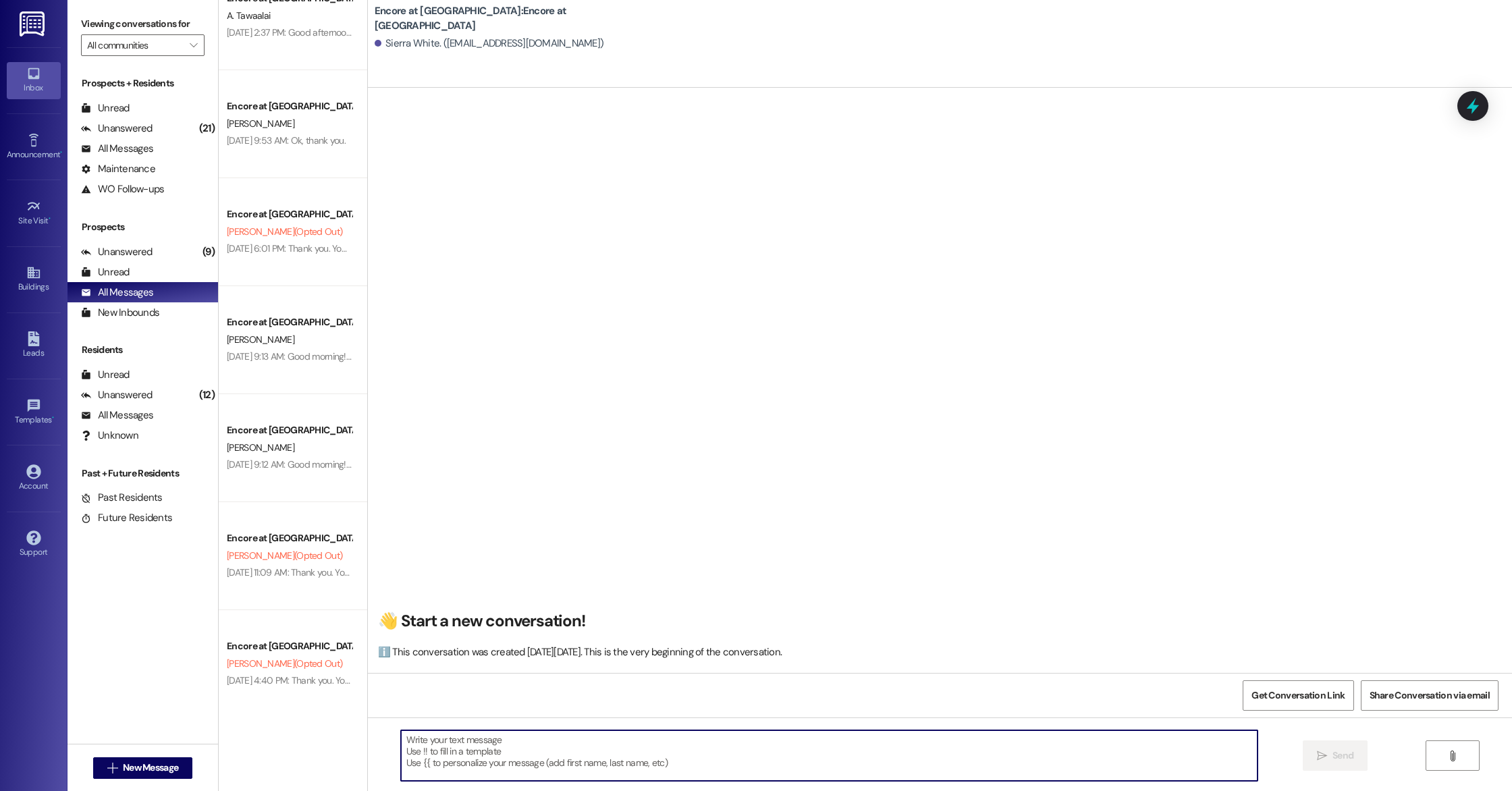
paste textarea "Good afternoon, this is [PERSON_NAME] with Encore. Thank you so much for your i…"
type textarea "Good afternoon, this is [PERSON_NAME] with Encore. Thank you so much for your i…"
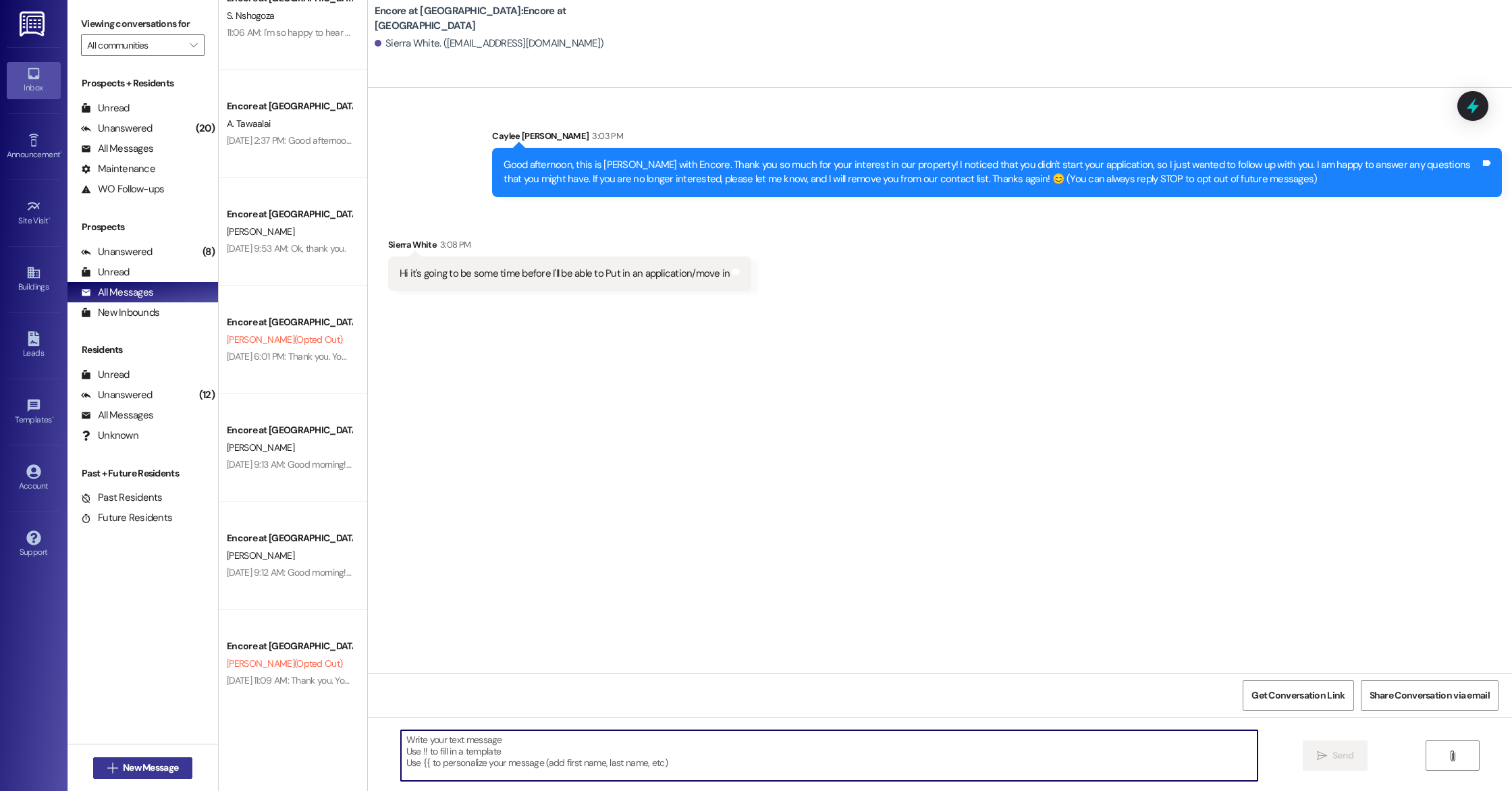
click at [108, 767] on icon "" at bounding box center [112, 768] width 10 height 11
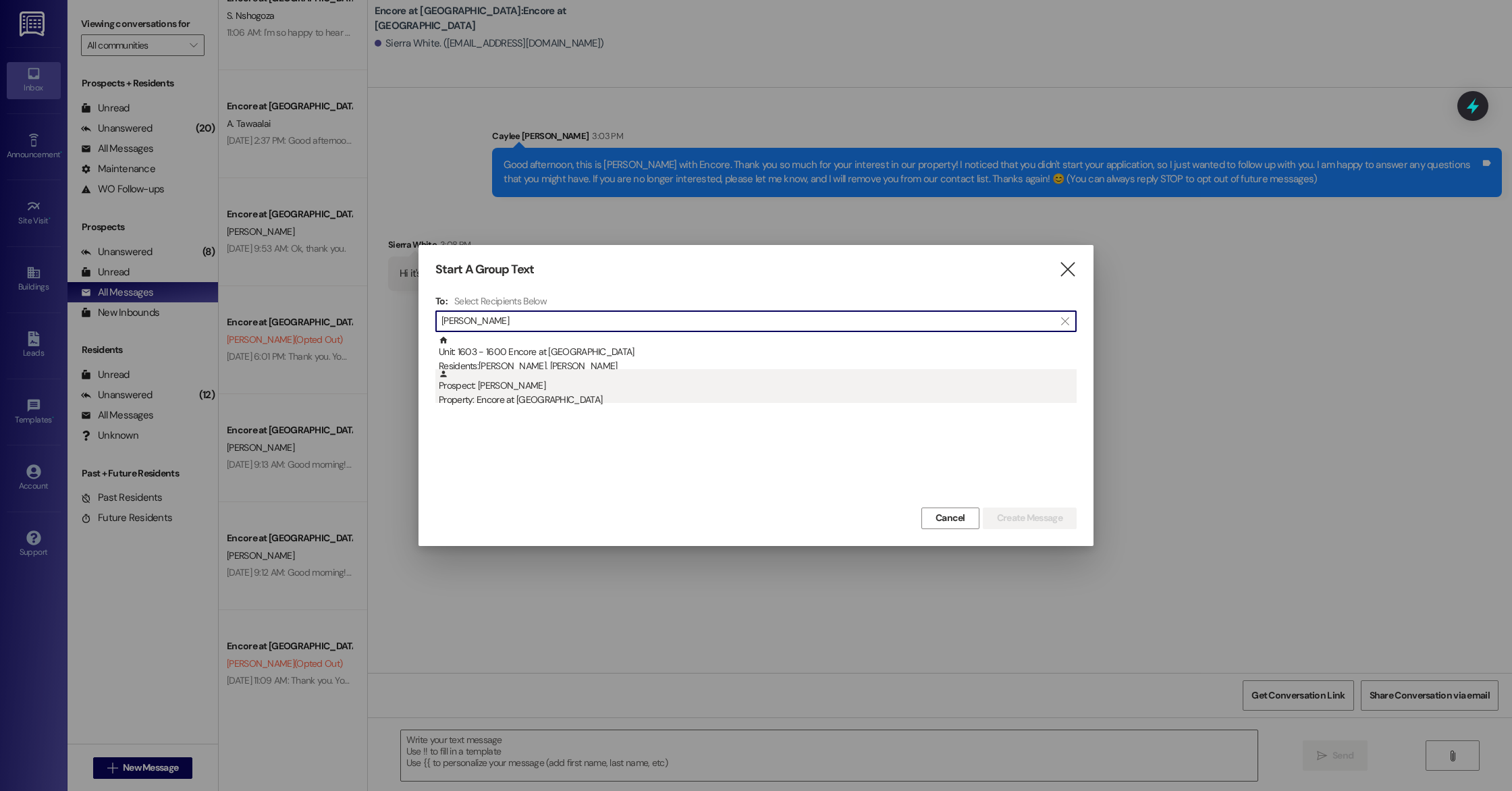
type input "[PERSON_NAME]"
click at [533, 397] on div "Property: Encore at [GEOGRAPHIC_DATA]" at bounding box center [757, 400] width 637 height 14
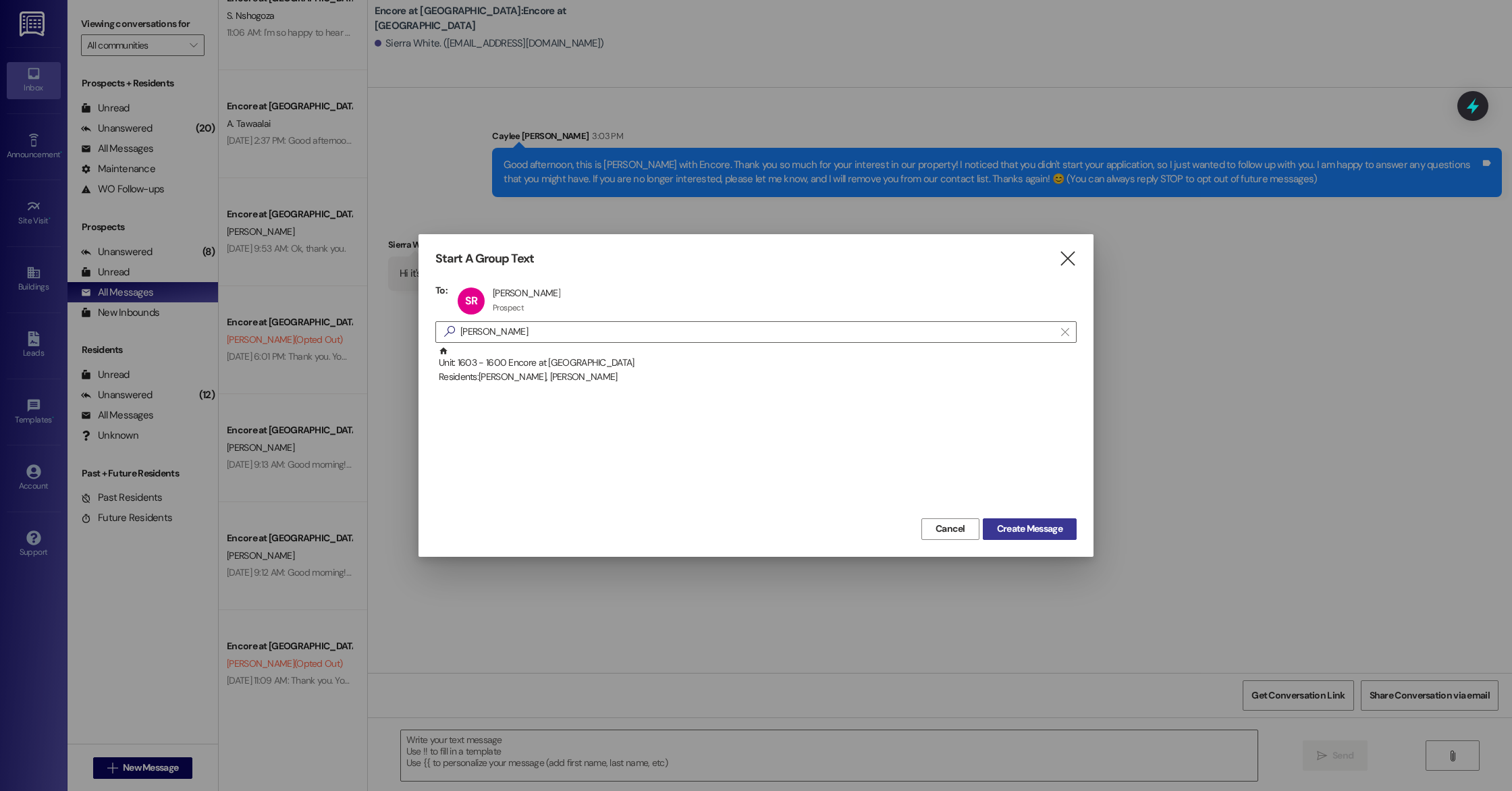
click at [1042, 527] on span "Create Message" at bounding box center [1029, 529] width 66 height 14
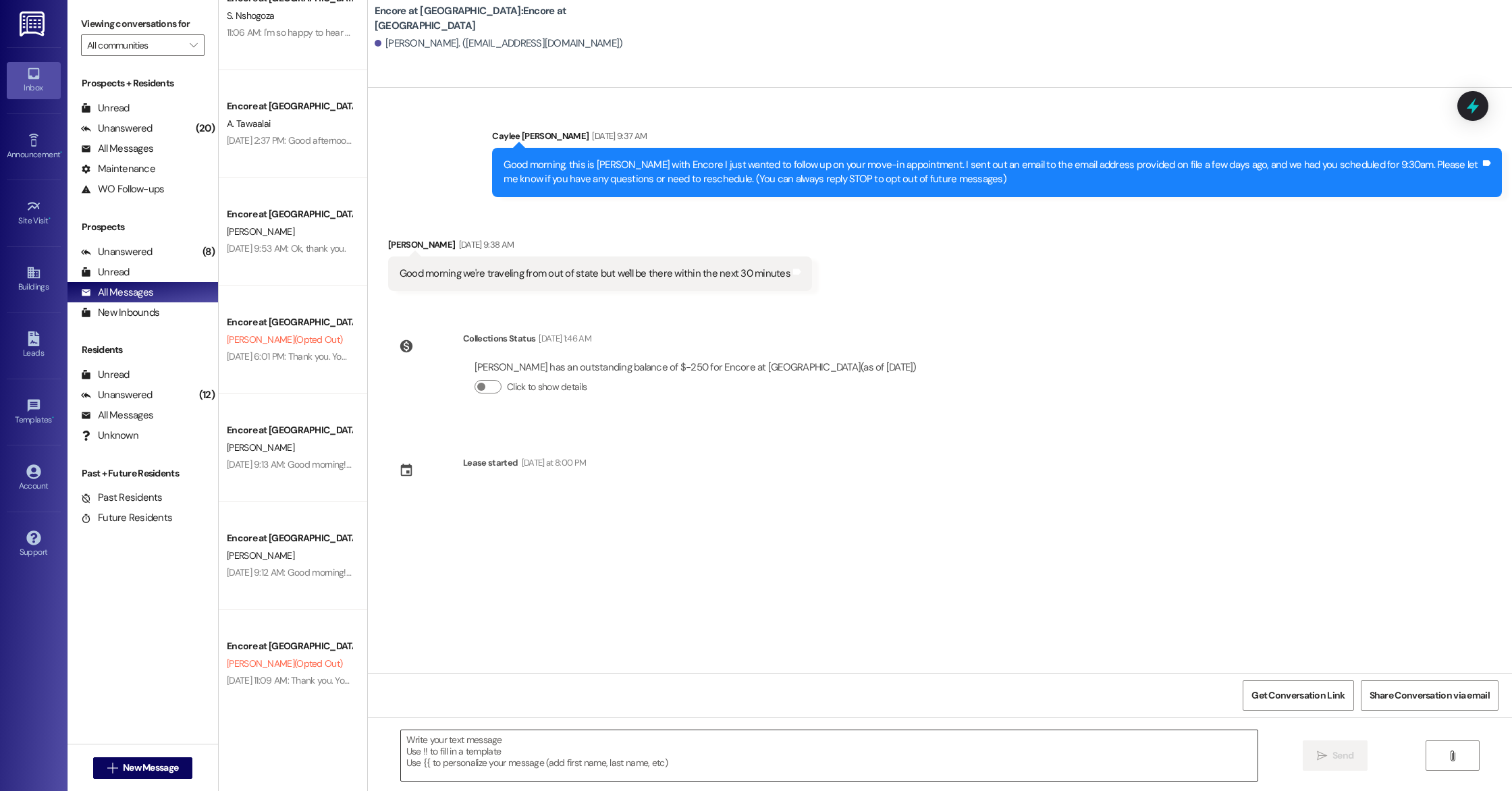
click at [766, 742] on textarea at bounding box center [829, 756] width 856 height 50
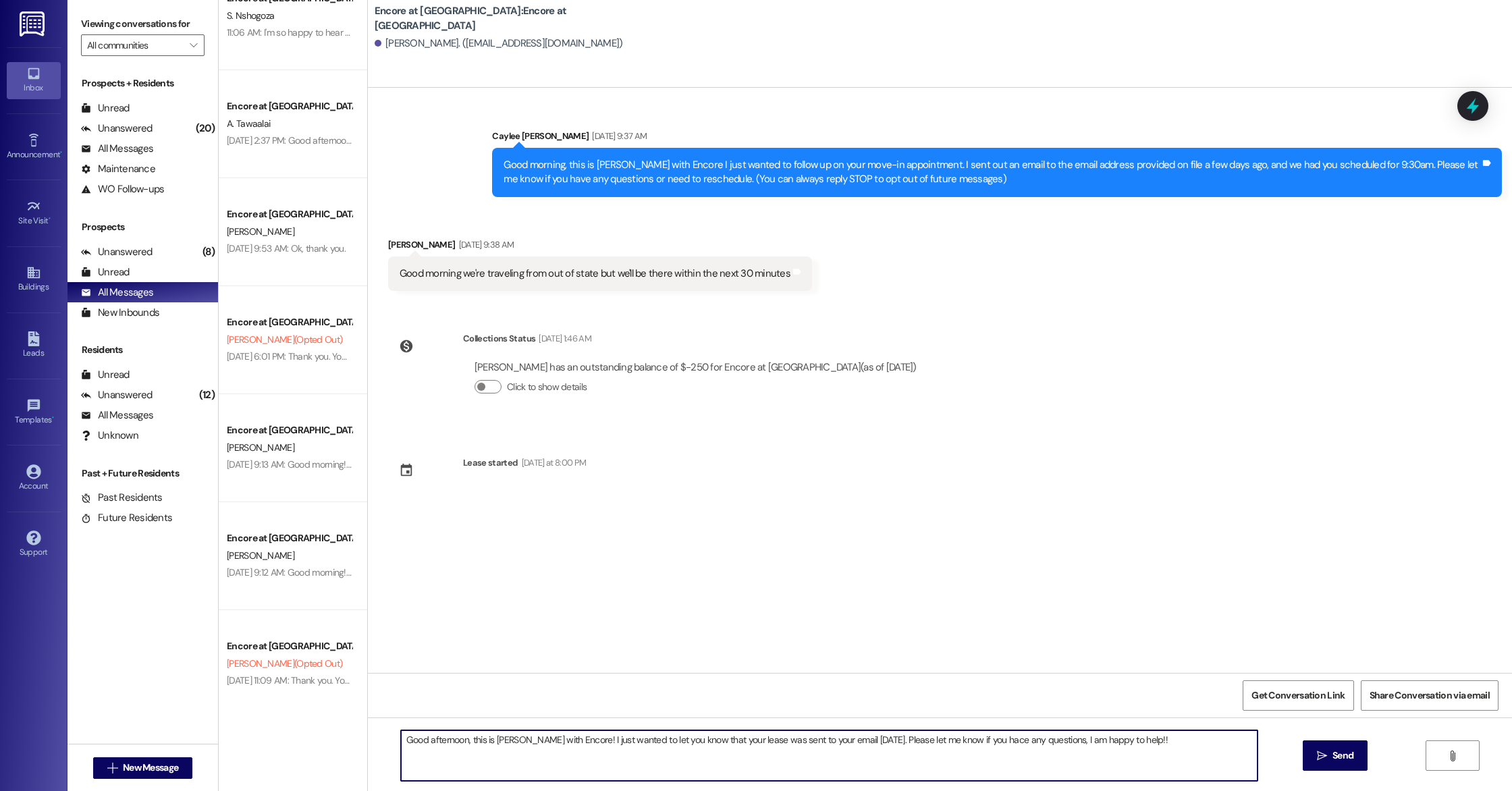
click at [978, 744] on textarea "Good afternoon, this is [PERSON_NAME] with Encore! I just wanted to let you kno…" at bounding box center [829, 756] width 856 height 50
click at [984, 739] on textarea "Good afternoon, this is [PERSON_NAME] with Encore! I just wanted to let you kno…" at bounding box center [829, 756] width 856 height 50
type textarea "Good afternoon, this is [PERSON_NAME] with Encore! I just wanted to let you kno…"
click at [1317, 761] on icon "" at bounding box center [1321, 756] width 10 height 11
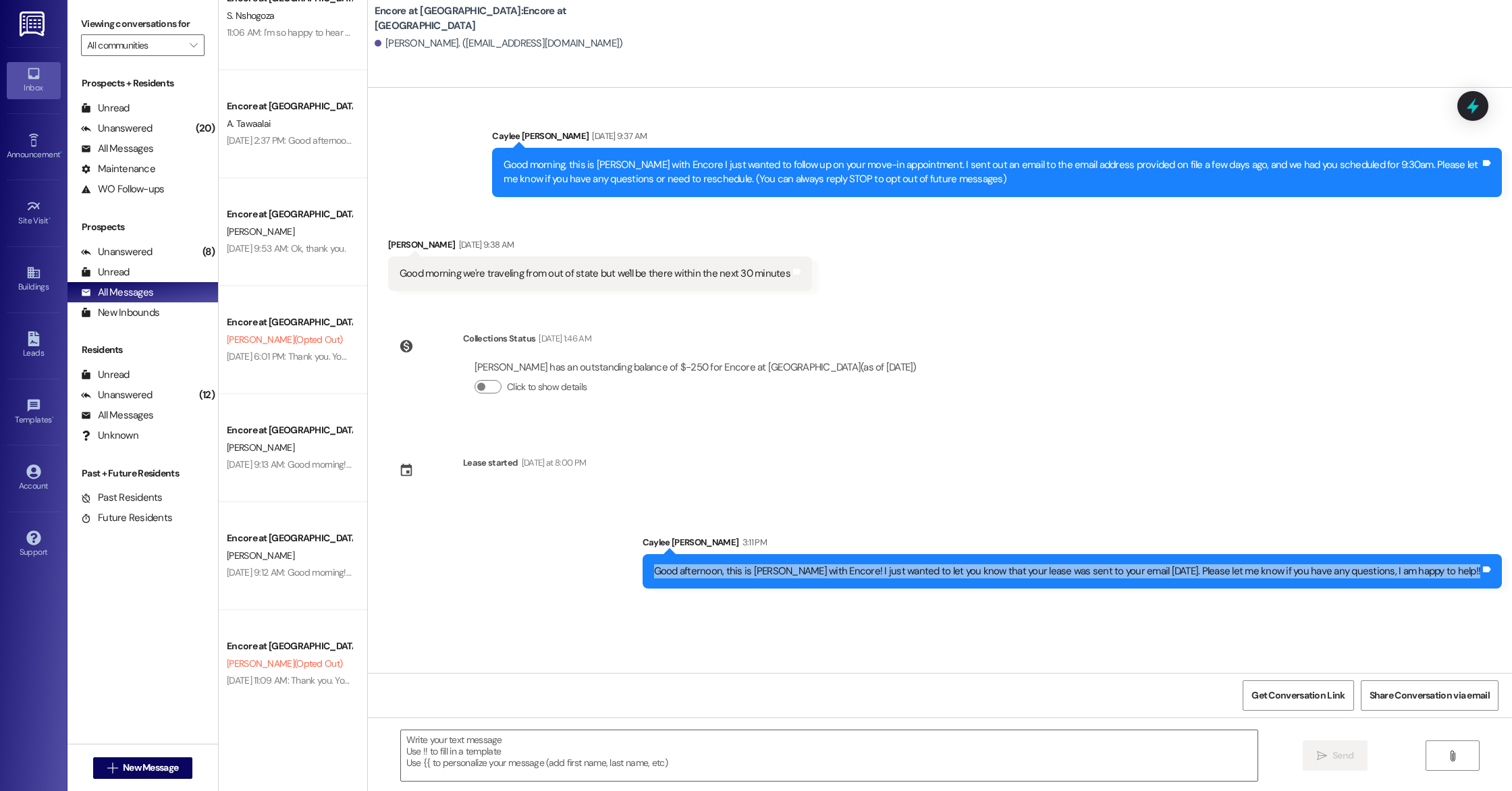
drag, startPoint x: 698, startPoint y: 571, endPoint x: 1490, endPoint y: 595, distance: 792.4
click at [1490, 595] on div "Sent via SMS Caylee [PERSON_NAME] 3:11 PM Good afternoon, this is Caylee with E…" at bounding box center [1072, 562] width 880 height 73
copy div "Good afternoon, this is [PERSON_NAME] with Encore! I just wanted to let you kno…"
